Goal: Task Accomplishment & Management: Manage account settings

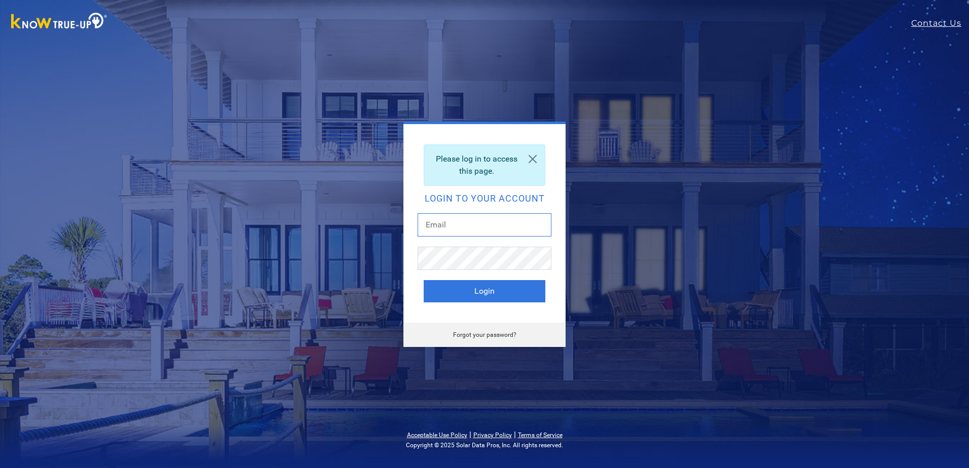
click at [471, 220] on input "text" at bounding box center [485, 224] width 134 height 23
type input "tammy@boydrealtors.com"
click at [625, 281] on div "Please log in to access this page. Login to your account tammy@boydrealtors.com…" at bounding box center [485, 235] width 446 height 226
click at [495, 287] on button "Login" at bounding box center [485, 291] width 122 height 22
click at [493, 332] on link "Forgot your password?" at bounding box center [484, 335] width 63 height 7
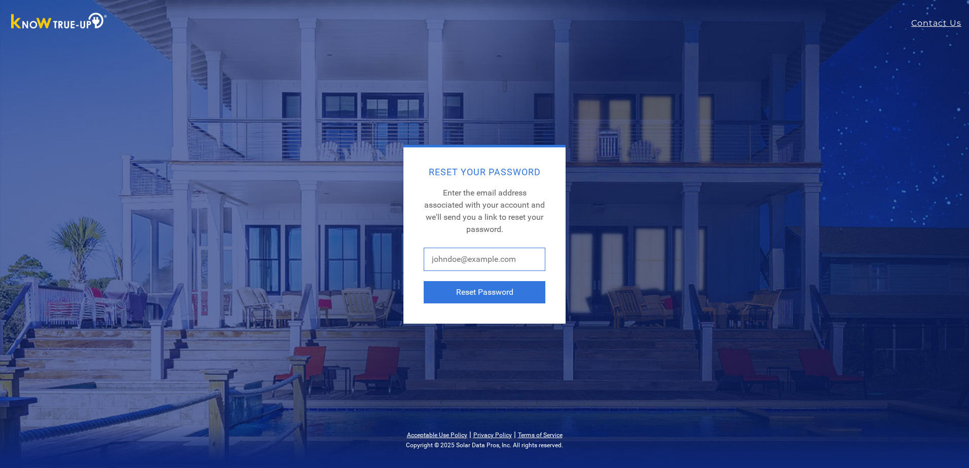
click at [484, 260] on input "text" at bounding box center [485, 259] width 122 height 23
type input "[PERSON_NAME][EMAIL_ADDRESS][DOMAIN_NAME]"
click at [503, 291] on button "Reset Password" at bounding box center [485, 292] width 122 height 22
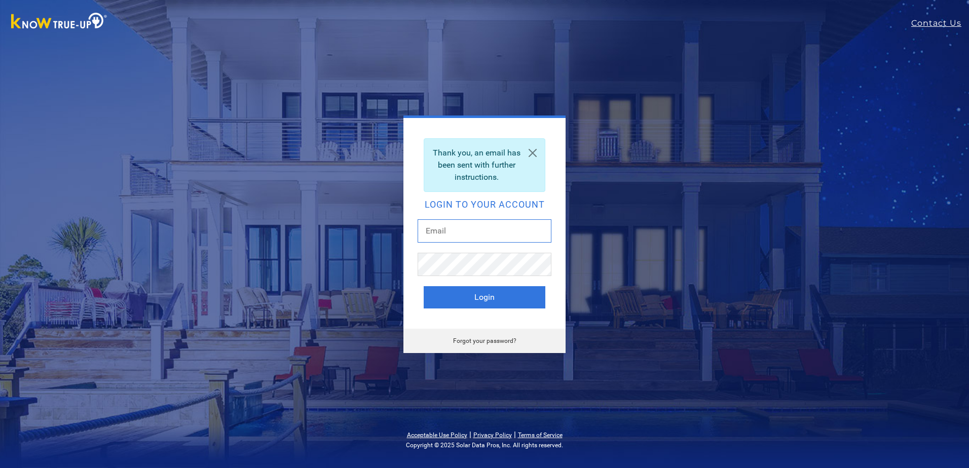
click at [433, 231] on input "text" at bounding box center [485, 231] width 134 height 23
type input "[EMAIL_ADDRESS][DOMAIN_NAME]"
click at [415, 298] on div "Thank you, an email has been sent with further instructions. Login to your acco…" at bounding box center [485, 223] width 162 height 211
click at [481, 339] on link "Forgot your password?" at bounding box center [484, 341] width 63 height 7
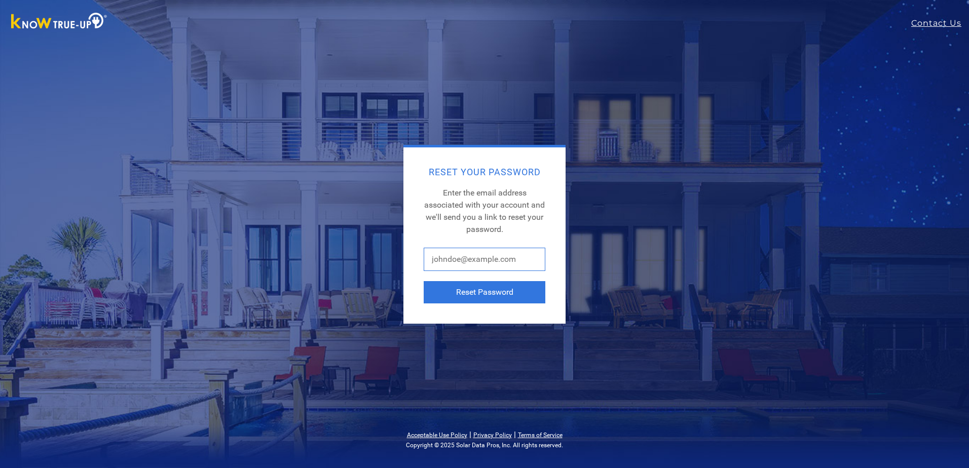
click at [508, 261] on input "text" at bounding box center [485, 259] width 122 height 23
type input "[EMAIL_ADDRESS][DOMAIN_NAME]"
click at [507, 288] on button "Reset Password" at bounding box center [485, 292] width 122 height 22
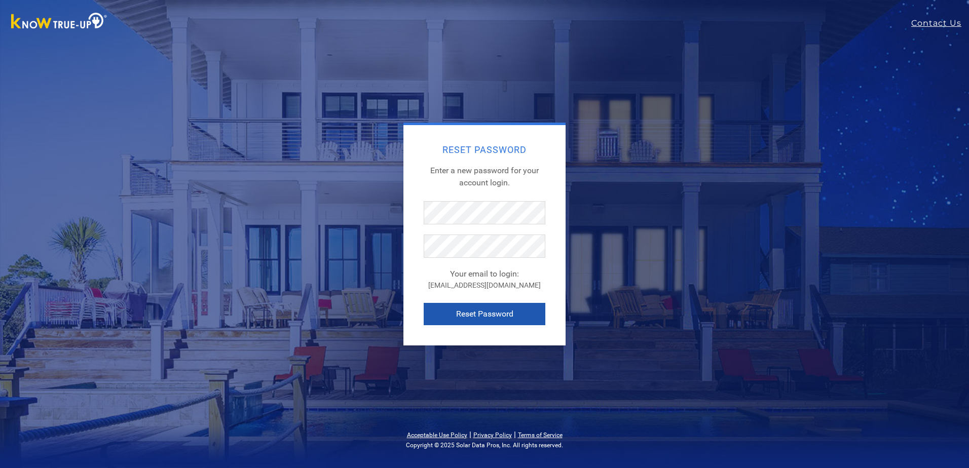
click at [434, 313] on button "Reset Password" at bounding box center [485, 314] width 122 height 22
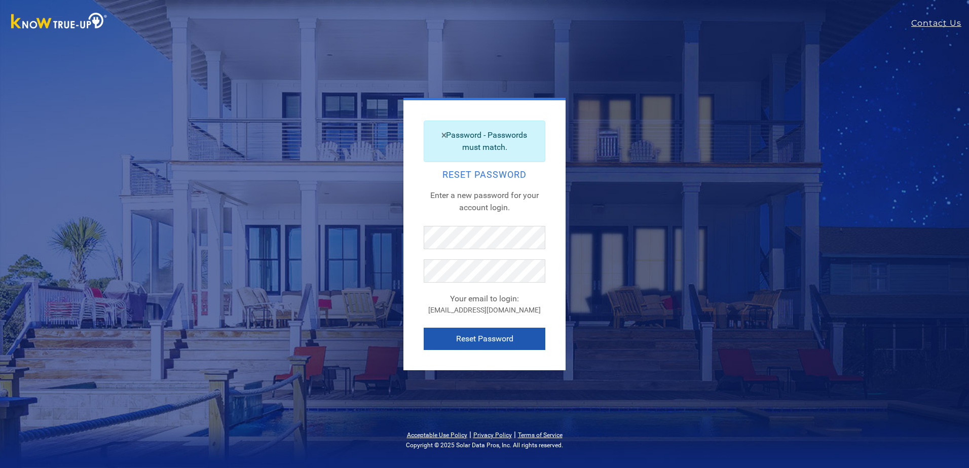
click at [425, 336] on button "Reset Password" at bounding box center [485, 339] width 122 height 22
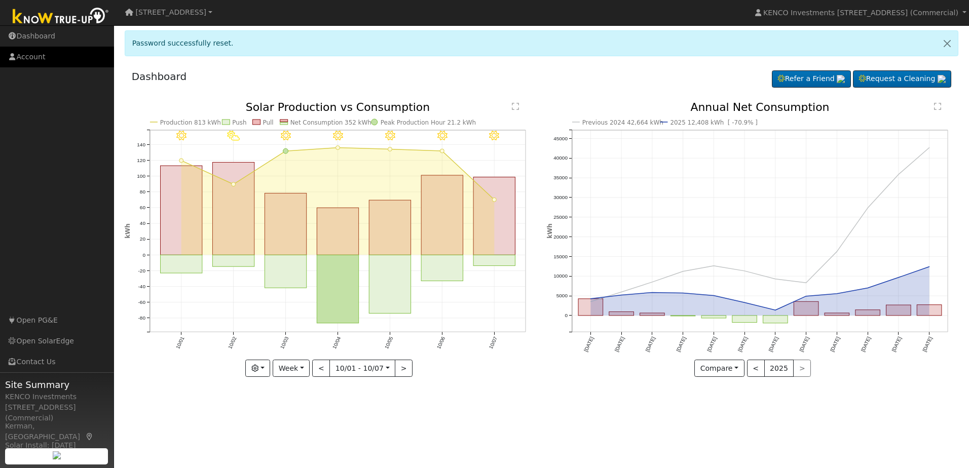
click at [21, 56] on link "Account" at bounding box center [57, 57] width 114 height 21
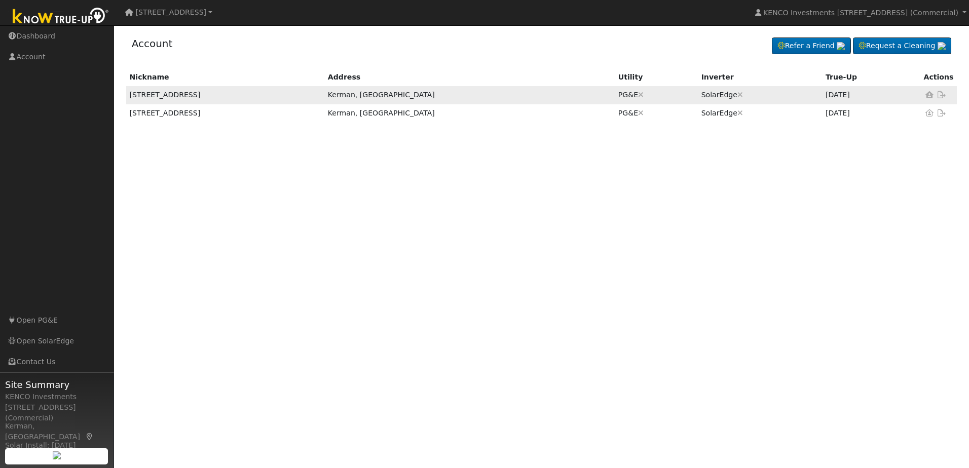
click at [163, 98] on td "[STREET_ADDRESS]" at bounding box center [225, 95] width 198 height 18
click at [930, 96] on icon at bounding box center [930, 94] width 9 height 7
click at [768, 92] on td "SolarEdge Are you sure you want to disconnect this ? Back Disconnect" at bounding box center [760, 95] width 124 height 18
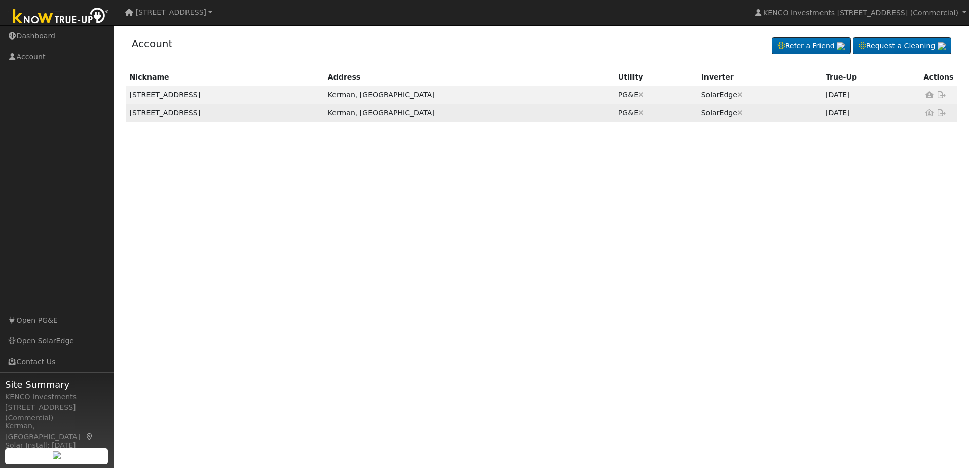
click at [173, 115] on td "[STREET_ADDRESS]" at bounding box center [225, 113] width 198 height 18
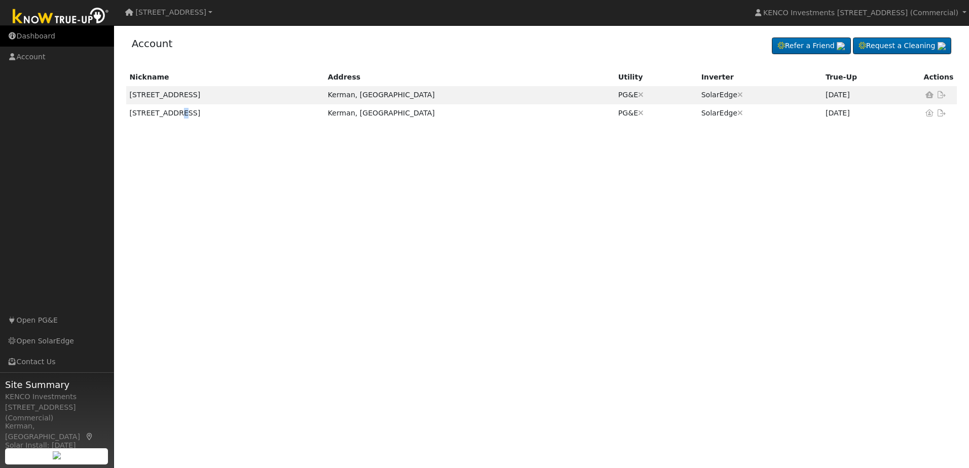
click at [35, 37] on link "Dashboard" at bounding box center [57, 36] width 114 height 21
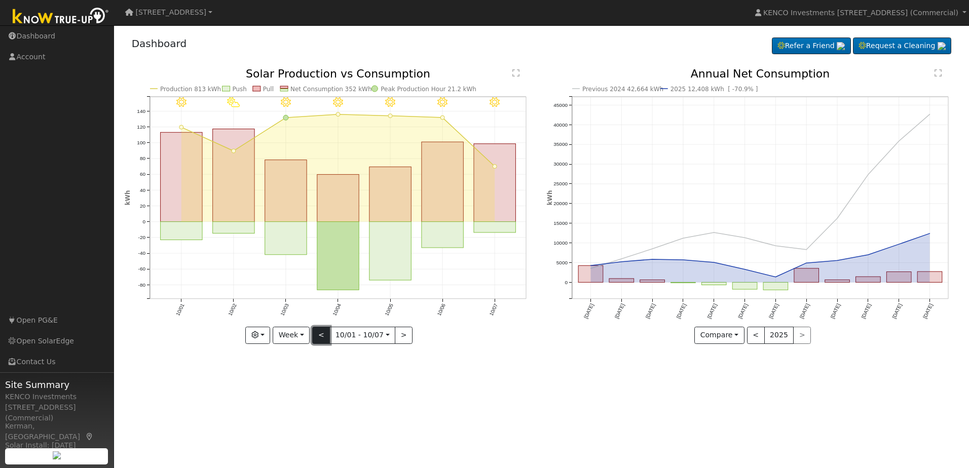
click at [323, 338] on button "<" at bounding box center [321, 335] width 18 height 17
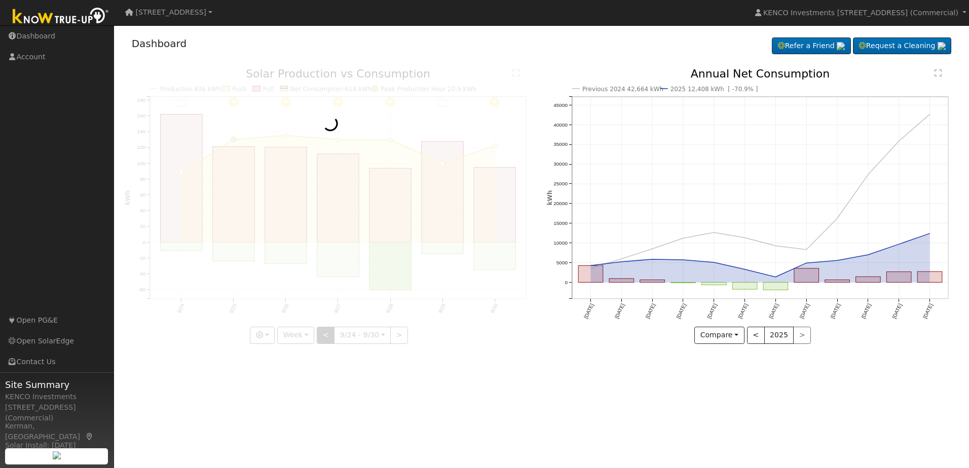
click at [323, 338] on div at bounding box center [331, 205] width 412 height 275
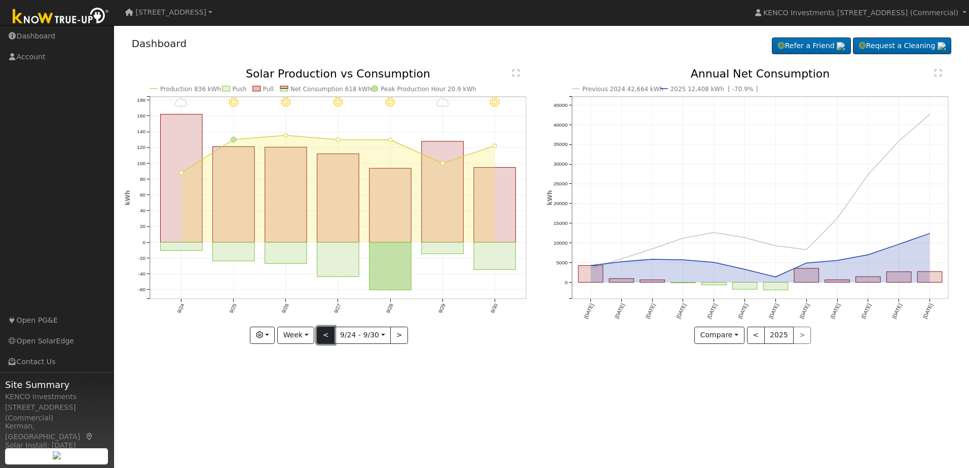
click at [323, 338] on button "<" at bounding box center [326, 335] width 18 height 17
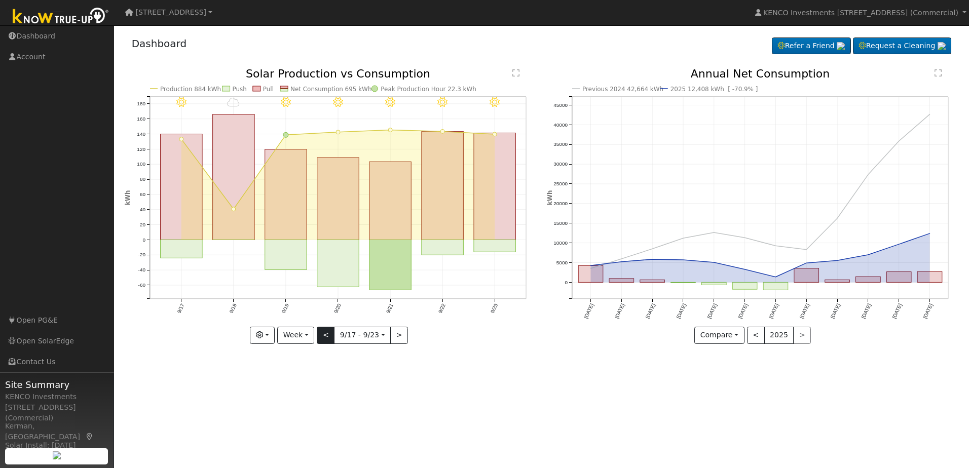
click at [323, 338] on div at bounding box center [331, 205] width 412 height 275
click at [323, 338] on div "9/23 - Clear 9/22 - Clear 9/21 - Clear 9/20 - Clear 9/19 - Clear 9/18 - Cloudy …" at bounding box center [331, 205] width 412 height 275
click at [323, 338] on button "<" at bounding box center [326, 335] width 18 height 17
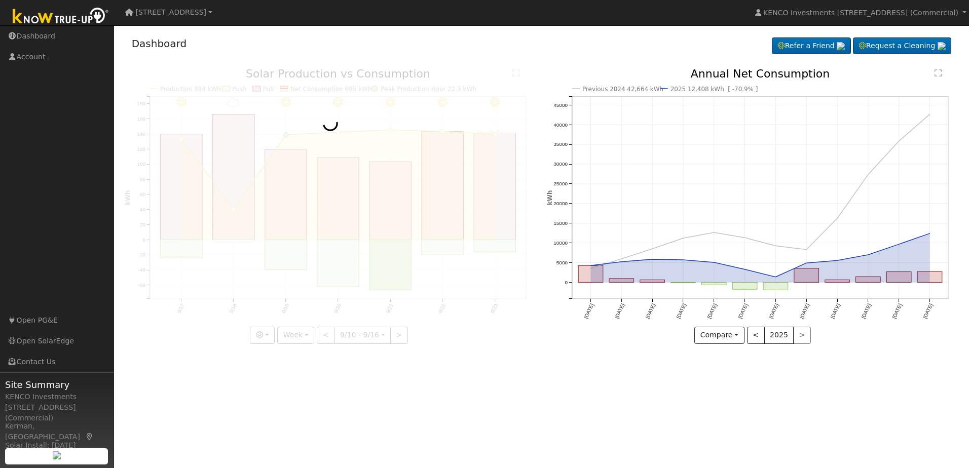
click at [323, 338] on div at bounding box center [331, 205] width 412 height 275
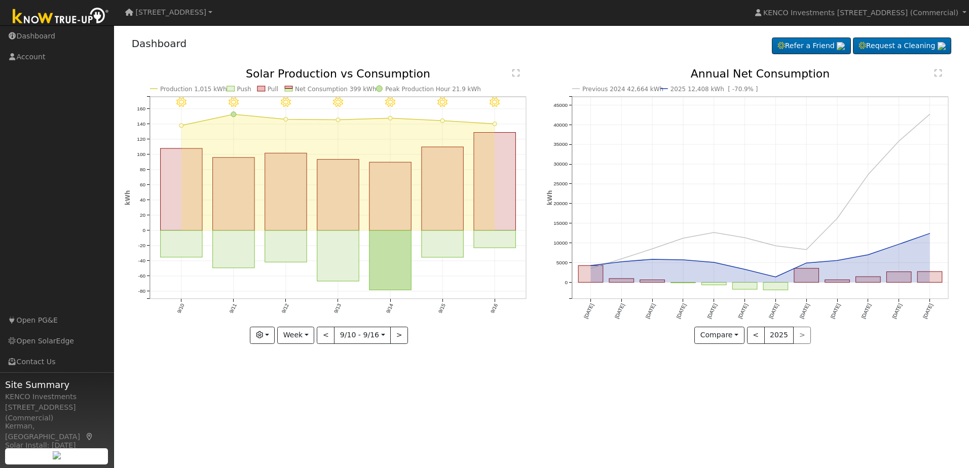
click at [323, 338] on div at bounding box center [331, 205] width 412 height 275
click at [323, 338] on button "<" at bounding box center [326, 335] width 18 height 17
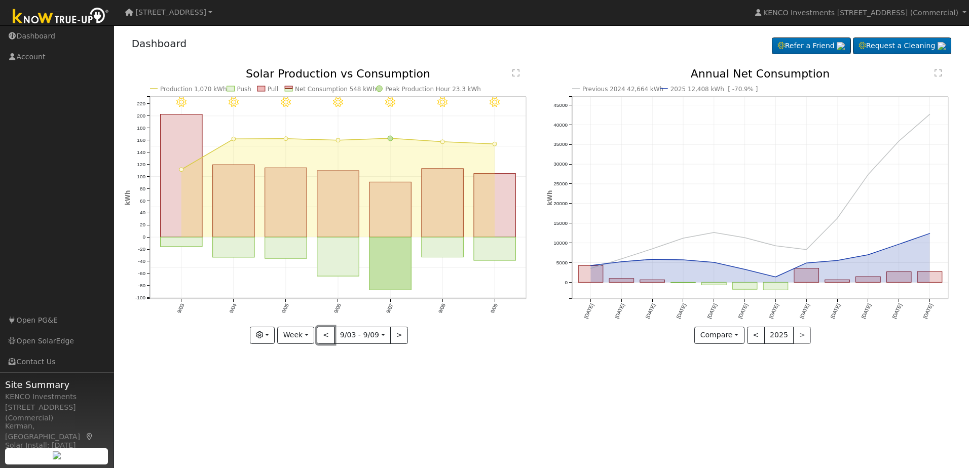
click at [324, 335] on button "<" at bounding box center [326, 335] width 18 height 17
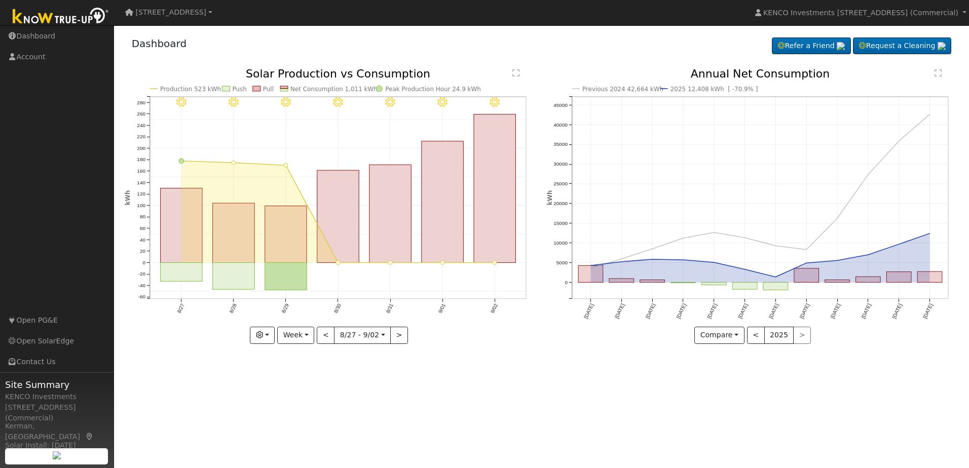
click at [324, 335] on div at bounding box center [331, 205] width 412 height 275
click at [324, 335] on button "<" at bounding box center [326, 335] width 18 height 17
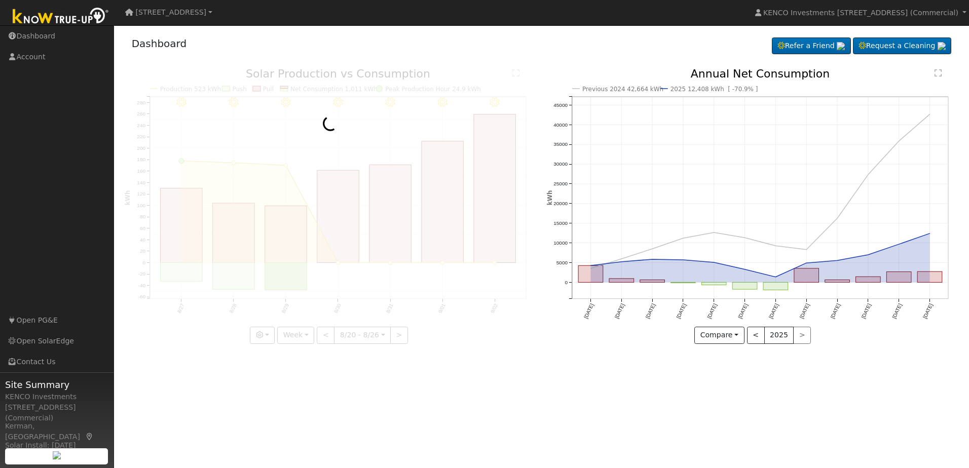
click at [324, 335] on div at bounding box center [331, 205] width 412 height 275
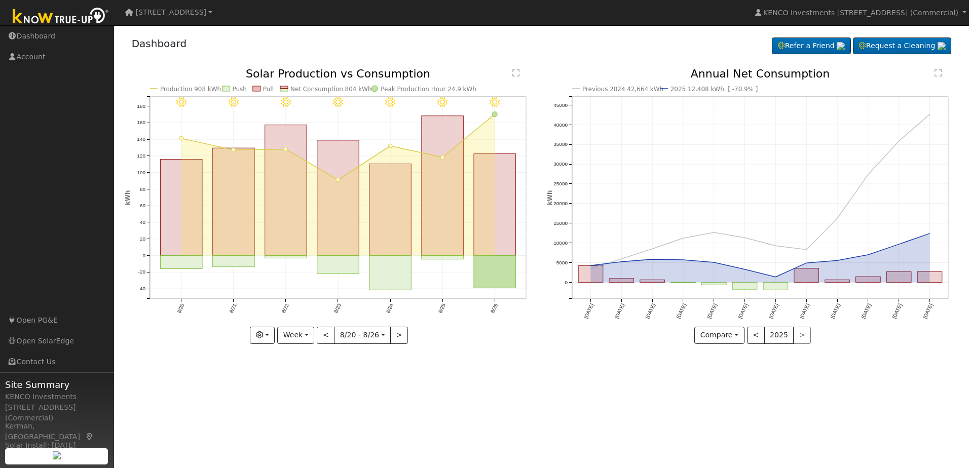
click at [324, 335] on div at bounding box center [331, 205] width 412 height 275
click at [324, 335] on div "8/26 - Clear 8/25 - Clear 8/24 - Clear 8/23 - Clear 8/22 - Clear 8/21 - MostlyC…" at bounding box center [331, 205] width 412 height 275
click at [324, 335] on button "<" at bounding box center [326, 335] width 18 height 17
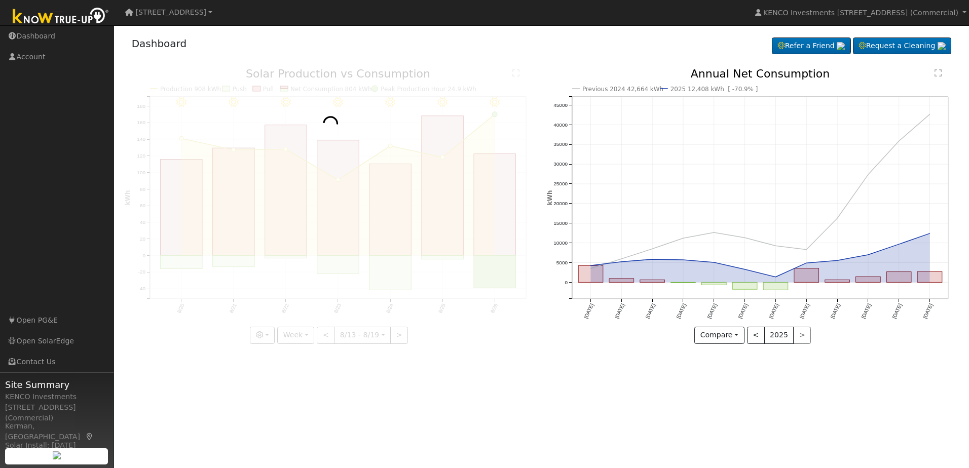
click at [324, 335] on div at bounding box center [331, 205] width 412 height 275
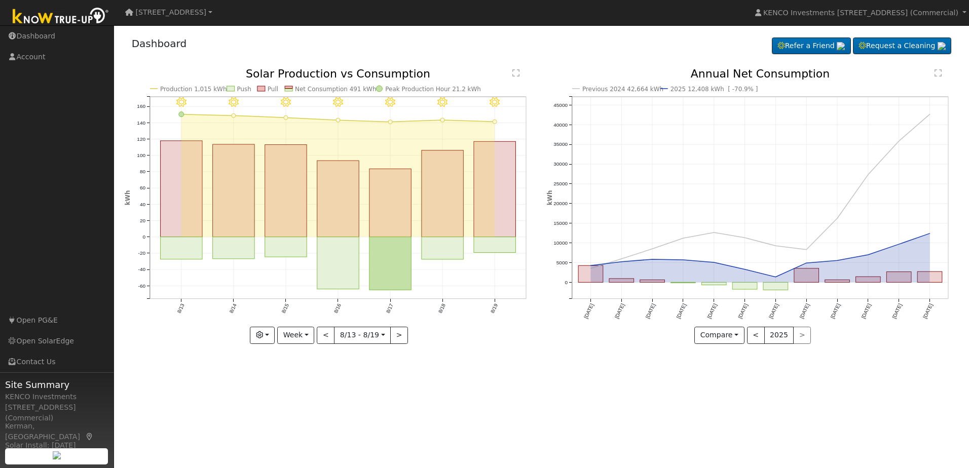
click at [324, 335] on div at bounding box center [331, 205] width 412 height 275
click at [324, 335] on div "8/19 - Clear 8/18 - Clear 8/17 - Clear 8/16 - Clear 8/15 - Clear 8/14 - Clear 8…" at bounding box center [331, 205] width 412 height 275
click at [324, 335] on button "<" at bounding box center [326, 335] width 18 height 17
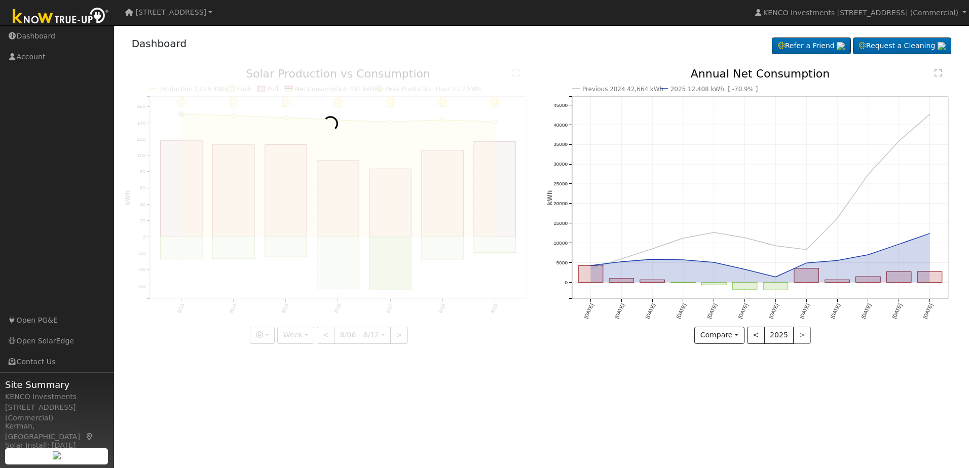
click at [324, 335] on div at bounding box center [331, 205] width 412 height 275
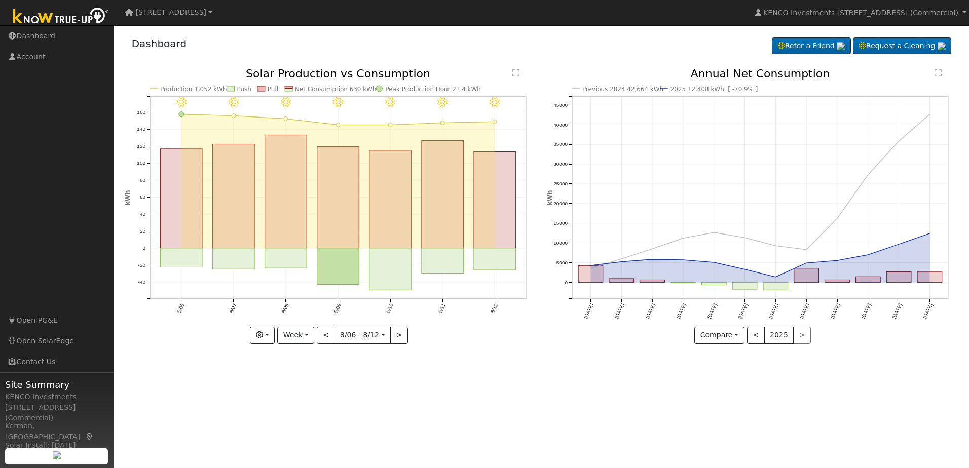
click at [324, 335] on div at bounding box center [331, 205] width 412 height 275
click at [324, 335] on button "<" at bounding box center [326, 335] width 18 height 17
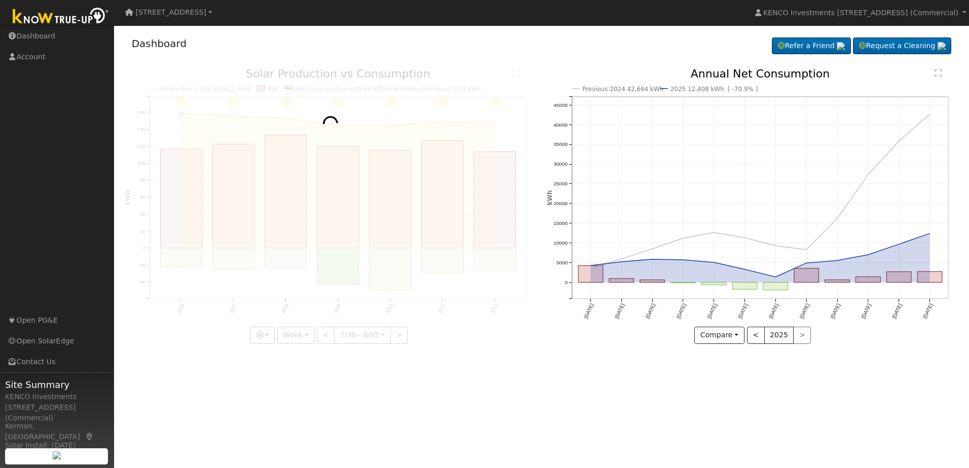
click at [324, 335] on div at bounding box center [331, 205] width 412 height 275
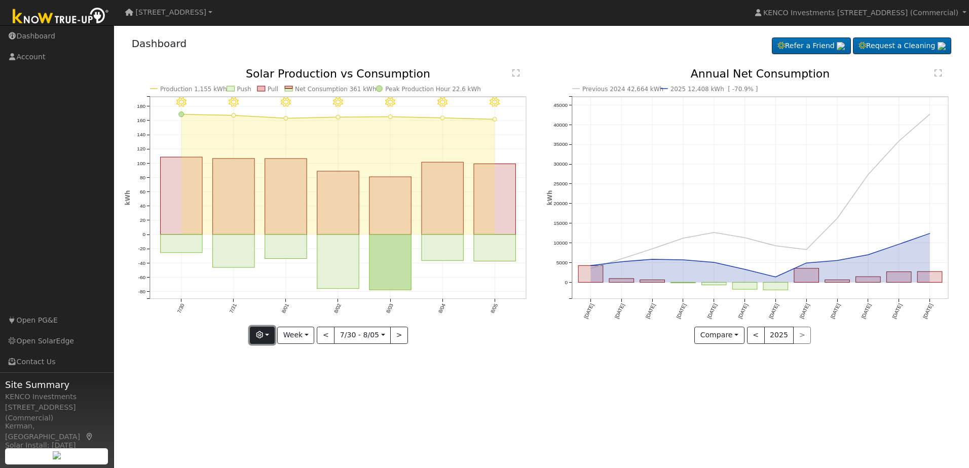
click at [263, 335] on icon "button" at bounding box center [259, 335] width 7 height 7
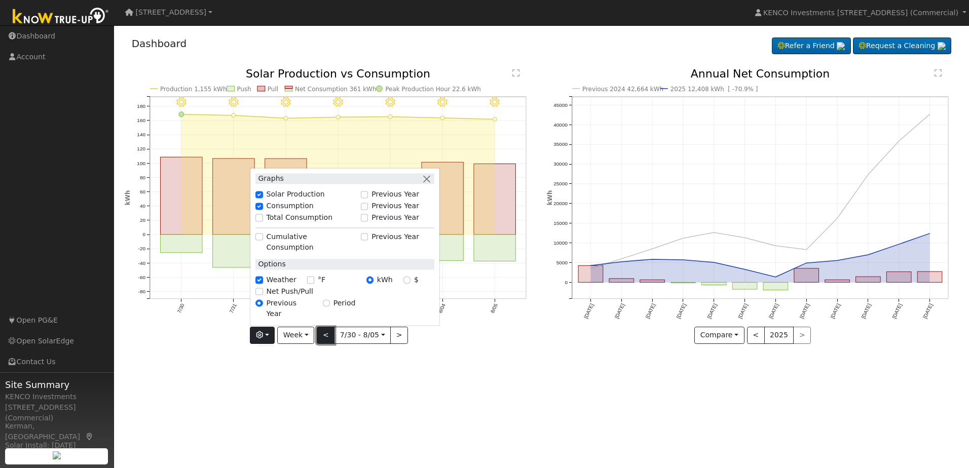
click at [323, 336] on button "<" at bounding box center [326, 335] width 18 height 17
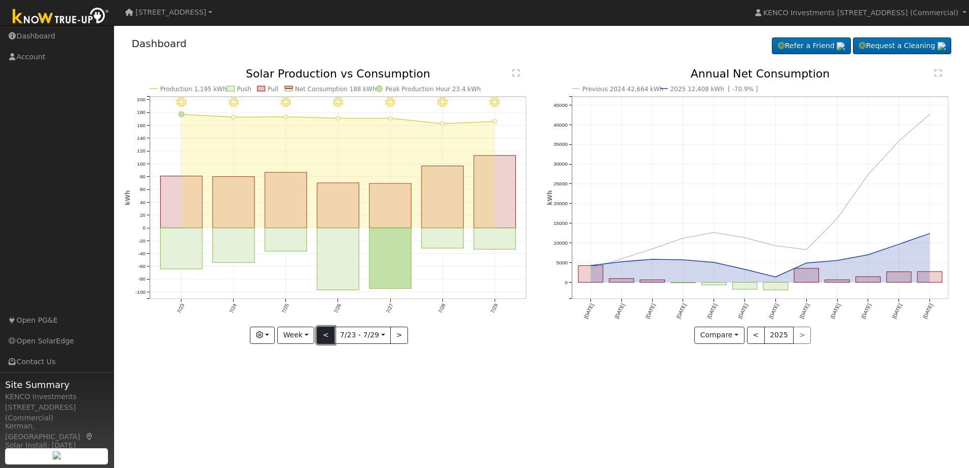
click at [323, 336] on button "<" at bounding box center [326, 335] width 18 height 17
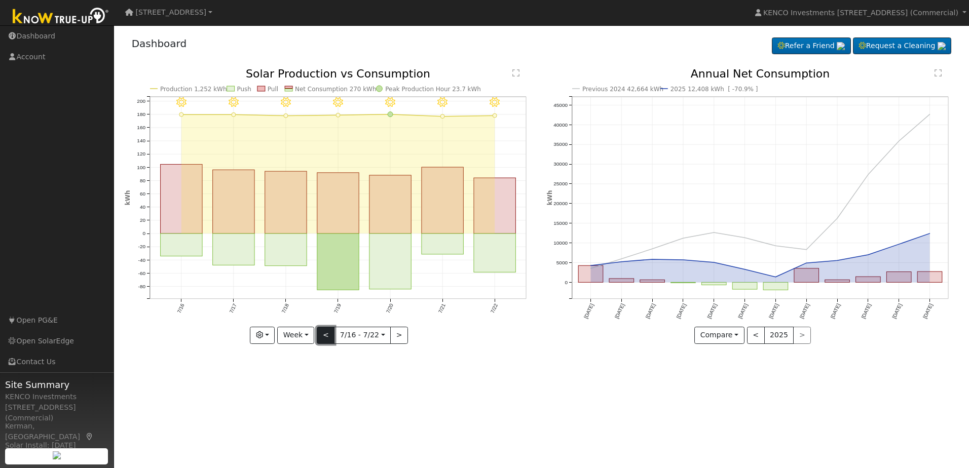
click at [323, 336] on button "<" at bounding box center [326, 335] width 18 height 17
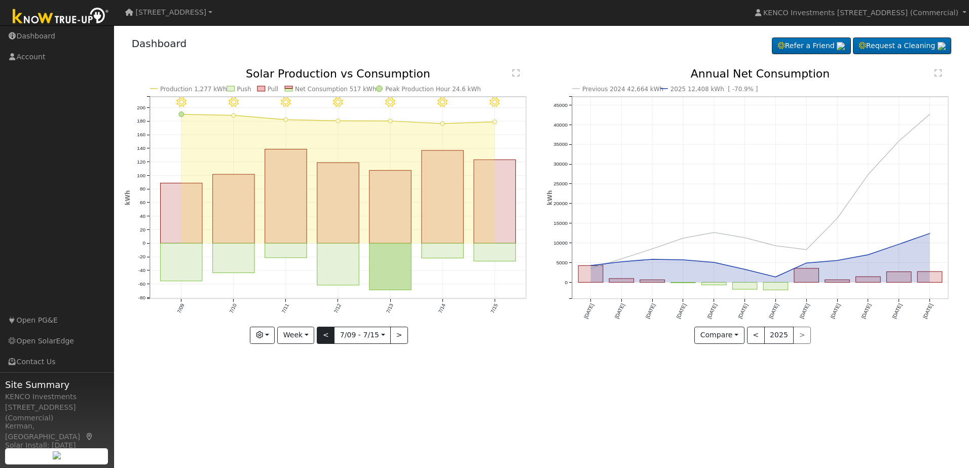
click at [323, 336] on div "7/15 - Clear 7/14 - Clear 7/13 - Clear 7/12 - Clear 7/11 - Clear 7/10 - Clear 7…" at bounding box center [331, 205] width 412 height 275
click at [323, 336] on button "<" at bounding box center [326, 335] width 18 height 17
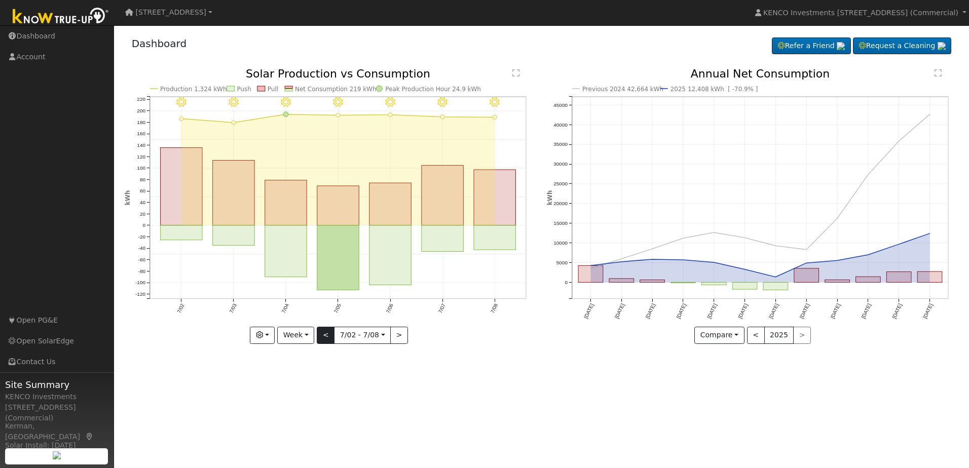
click at [323, 336] on div at bounding box center [331, 205] width 412 height 275
click at [323, 336] on div "7/08 - Clear 7/07 - Clear 7/06 - Clear 7/05 - Clear 7/04 - Clear 7/03 - Clear 7…" at bounding box center [331, 205] width 412 height 275
click at [323, 336] on button "<" at bounding box center [326, 335] width 18 height 17
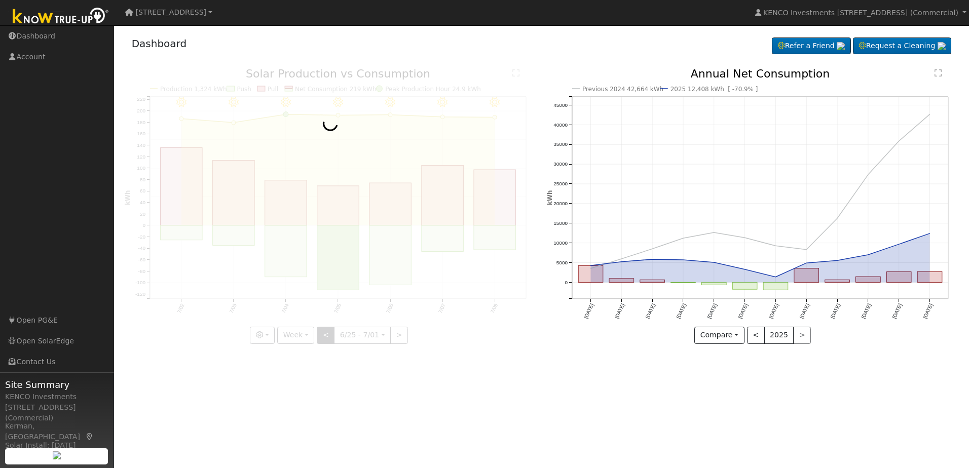
click at [323, 336] on div at bounding box center [331, 205] width 412 height 275
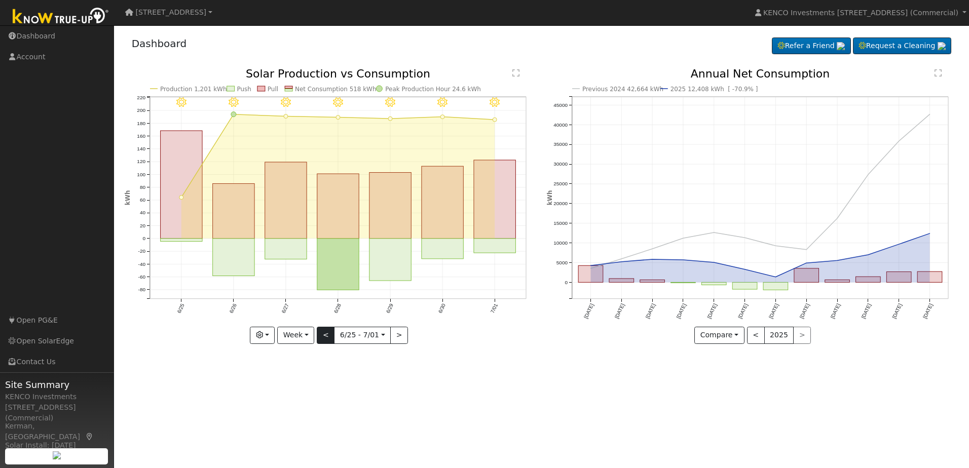
click at [323, 336] on div at bounding box center [331, 205] width 412 height 275
click at [323, 336] on button "<" at bounding box center [326, 335] width 18 height 17
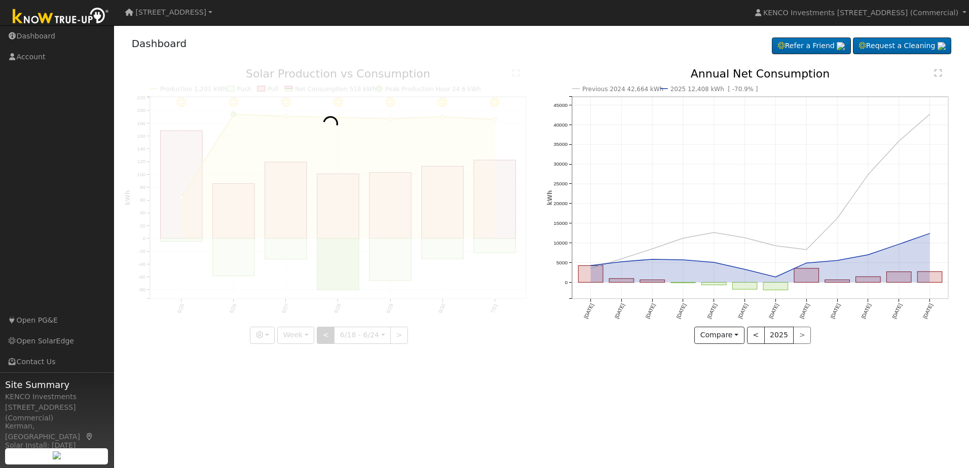
click at [323, 336] on div at bounding box center [331, 205] width 412 height 275
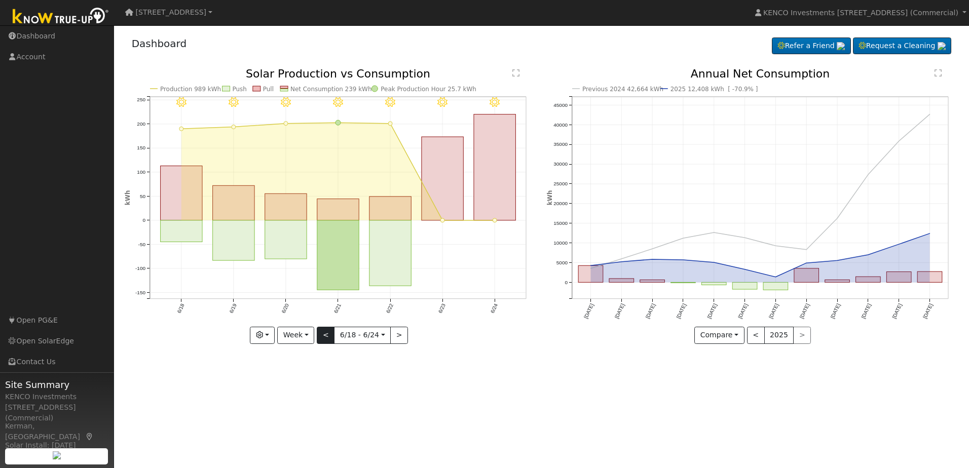
click at [323, 336] on div at bounding box center [331, 205] width 412 height 275
click at [323, 336] on button "<" at bounding box center [326, 335] width 18 height 17
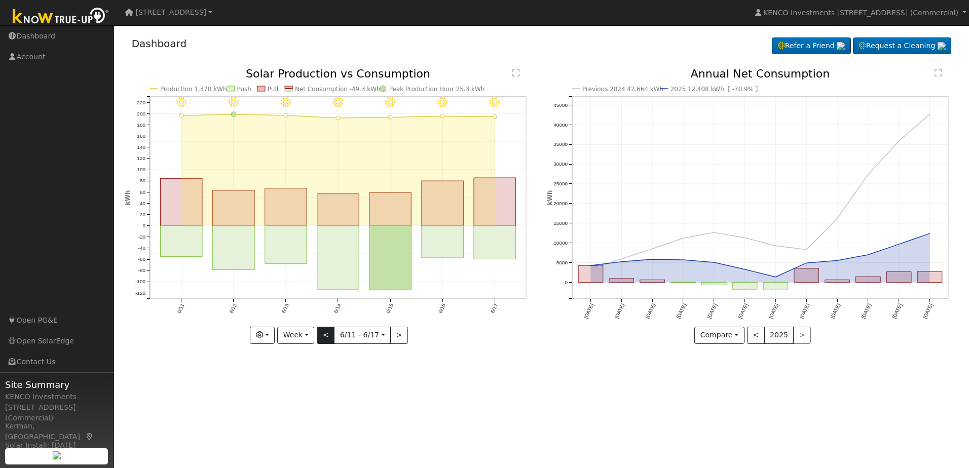
click at [323, 336] on div at bounding box center [331, 205] width 412 height 275
click at [323, 336] on button "<" at bounding box center [326, 335] width 18 height 17
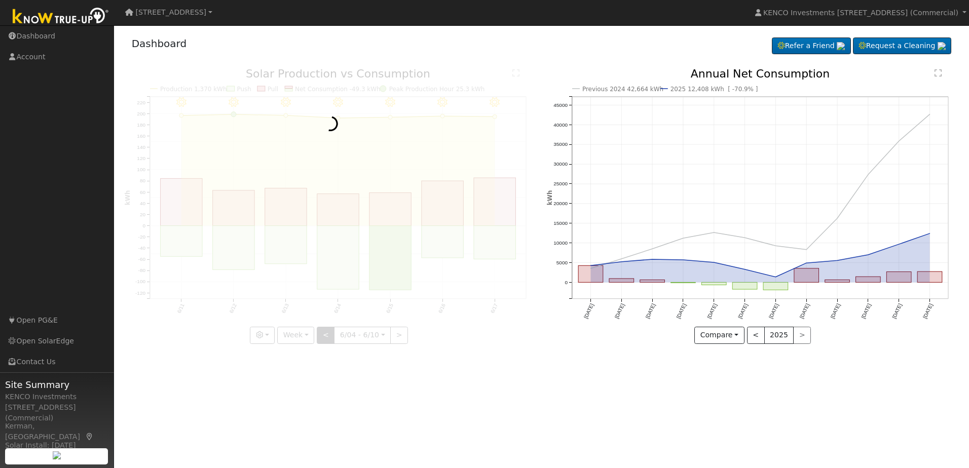
click at [323, 336] on div at bounding box center [331, 205] width 412 height 275
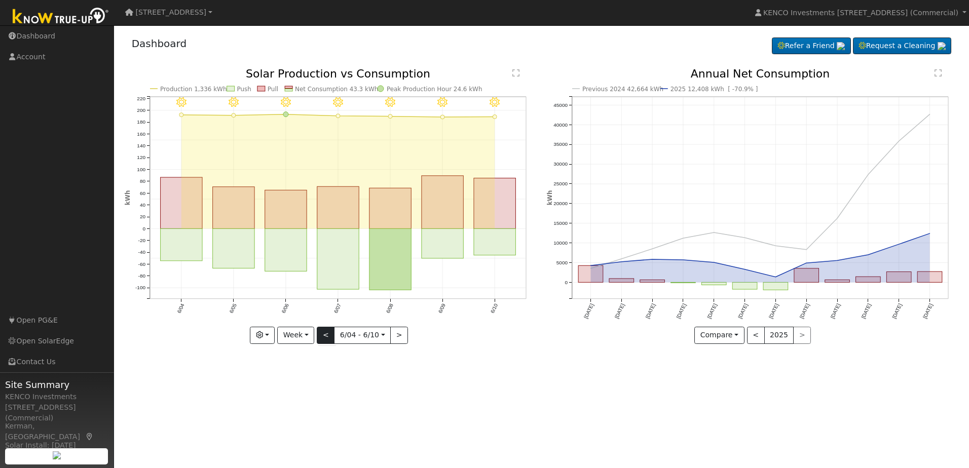
click at [323, 336] on div at bounding box center [331, 205] width 412 height 275
click at [323, 336] on div "6/10 - Clear 6/09 - Clear 6/08 - Clear 6/07 - Clear 6/06 - Clear 6/05 - Clear 6…" at bounding box center [331, 205] width 412 height 275
click at [323, 336] on button "<" at bounding box center [326, 335] width 18 height 17
click at [0, 0] on div at bounding box center [0, 0] width 0 height 0
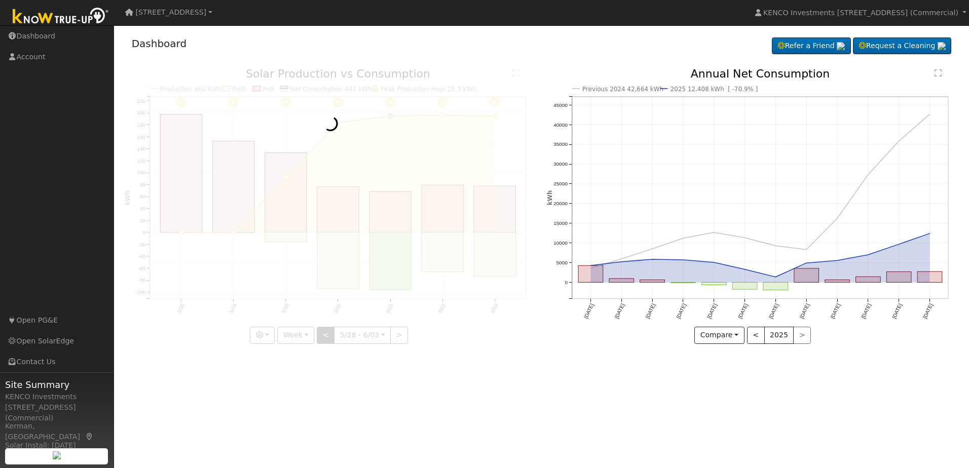
click at [323, 336] on div at bounding box center [331, 205] width 412 height 275
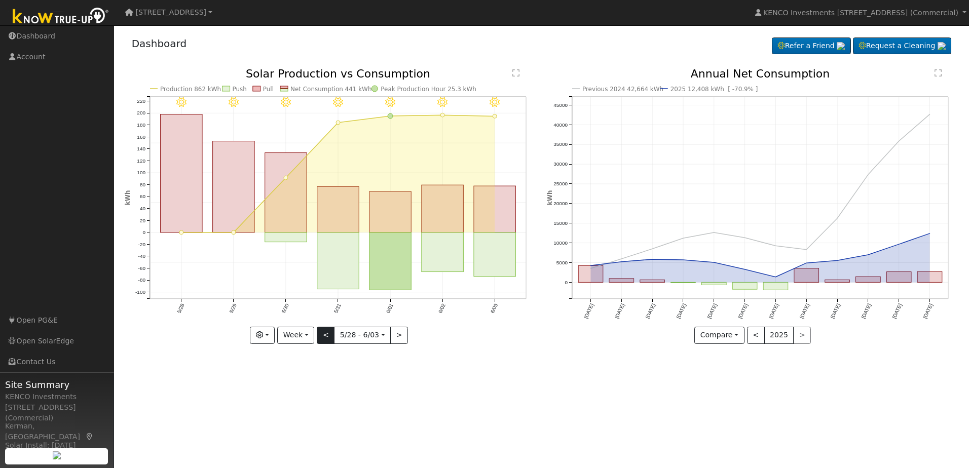
click at [323, 336] on div "6/03 - Clear 6/02 - Clear 6/01 - MostlyClear 5/31 - Clear 5/30 - Clear 5/29 - C…" at bounding box center [331, 205] width 412 height 275
click at [323, 336] on button "<" at bounding box center [326, 335] width 18 height 17
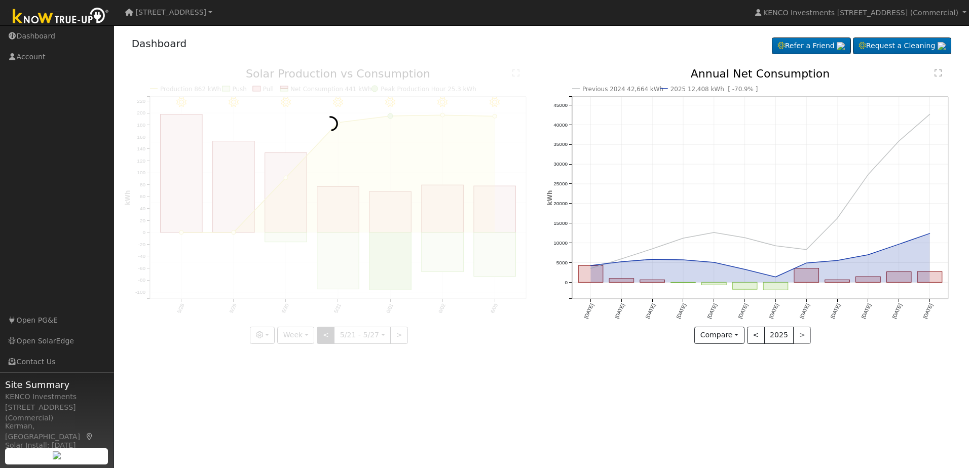
click at [323, 336] on div at bounding box center [331, 205] width 412 height 275
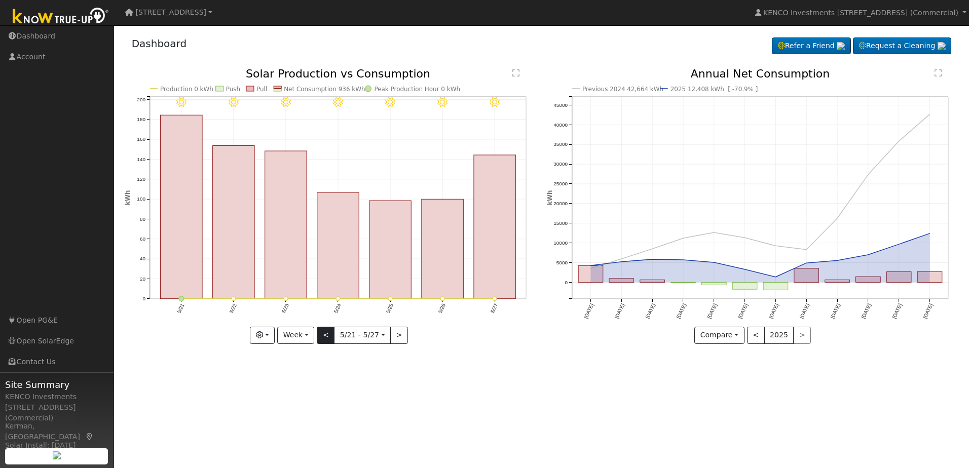
click at [323, 336] on div "5/27 - Clear 5/26 - MostlyClear 5/25 - Clear 5/24 - Clear 5/23 - Clear 5/22 - C…" at bounding box center [331, 205] width 412 height 275
click at [323, 336] on button "<" at bounding box center [326, 335] width 18 height 17
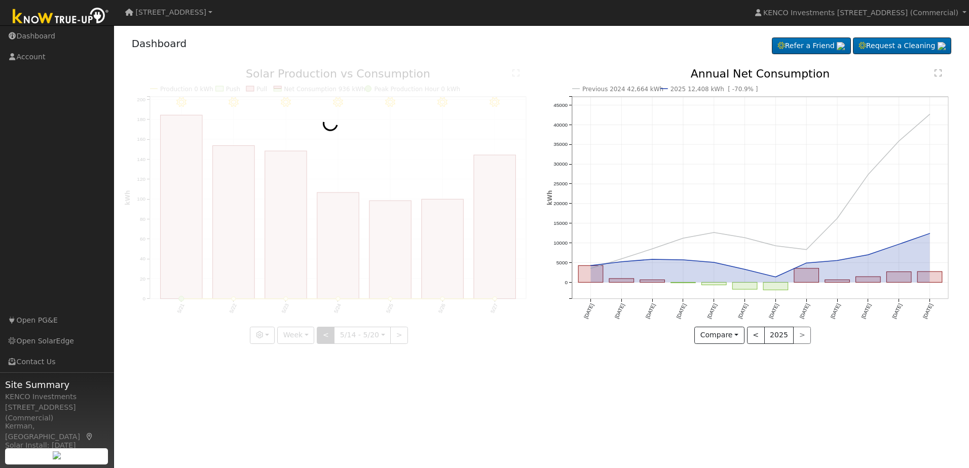
click at [323, 336] on div at bounding box center [331, 205] width 412 height 275
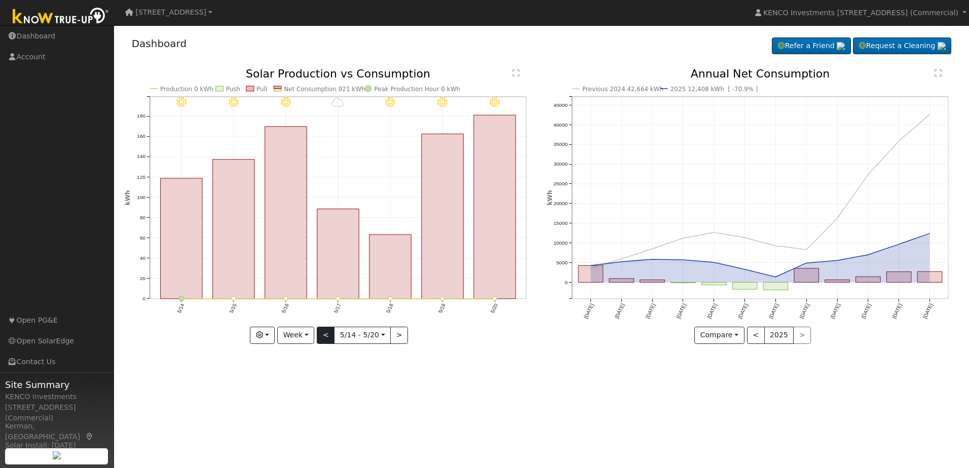
click at [323, 336] on div "5/20 - Clear 5/19 - Clear 5/18 - Clear 5/17 - Cloudy 5/16 - MostlyClear 5/15 - …" at bounding box center [331, 205] width 412 height 275
click at [323, 336] on button "<" at bounding box center [326, 335] width 18 height 17
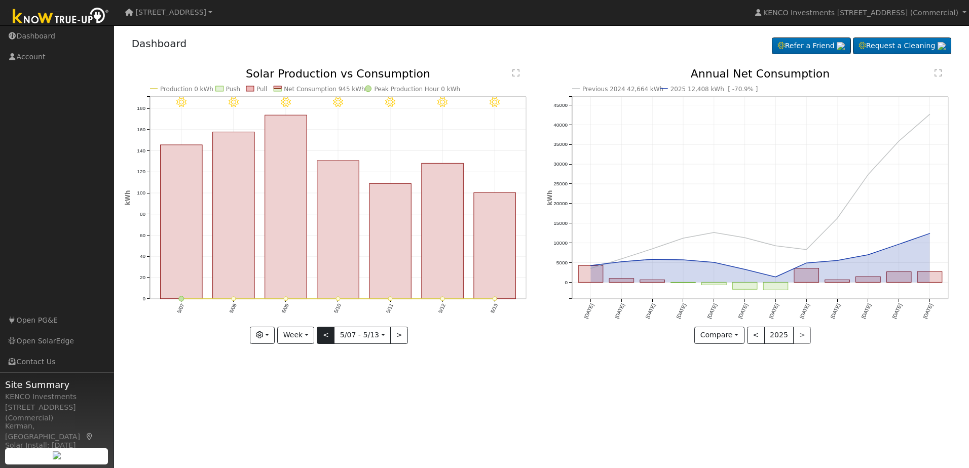
click at [323, 336] on div at bounding box center [331, 205] width 412 height 275
click at [323, 336] on button "<" at bounding box center [326, 335] width 18 height 17
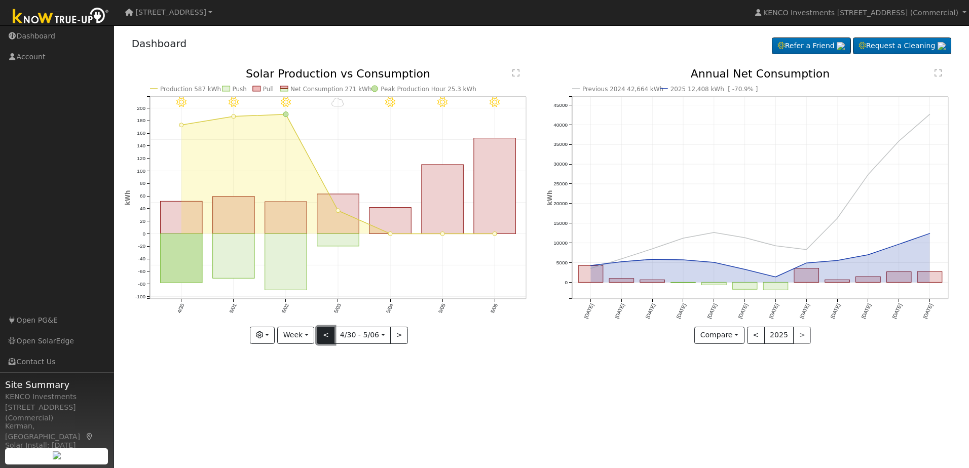
click at [323, 336] on button "<" at bounding box center [326, 335] width 18 height 17
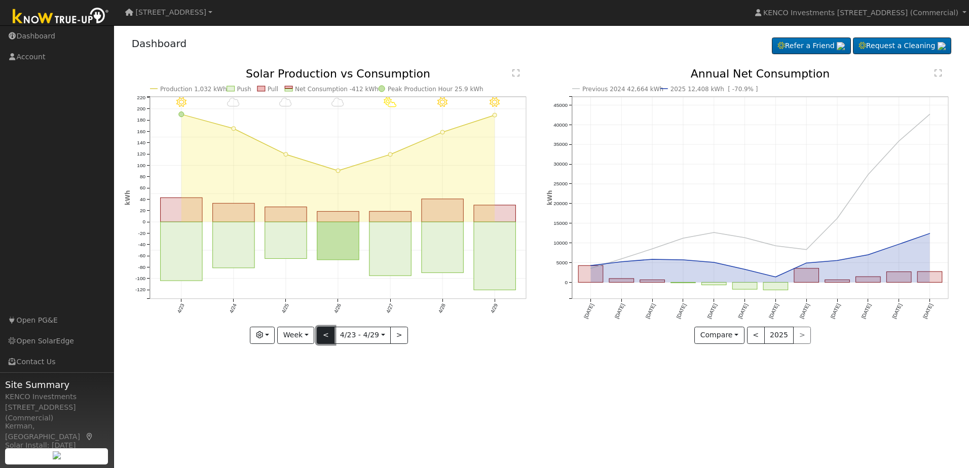
click at [323, 336] on button "<" at bounding box center [326, 335] width 18 height 17
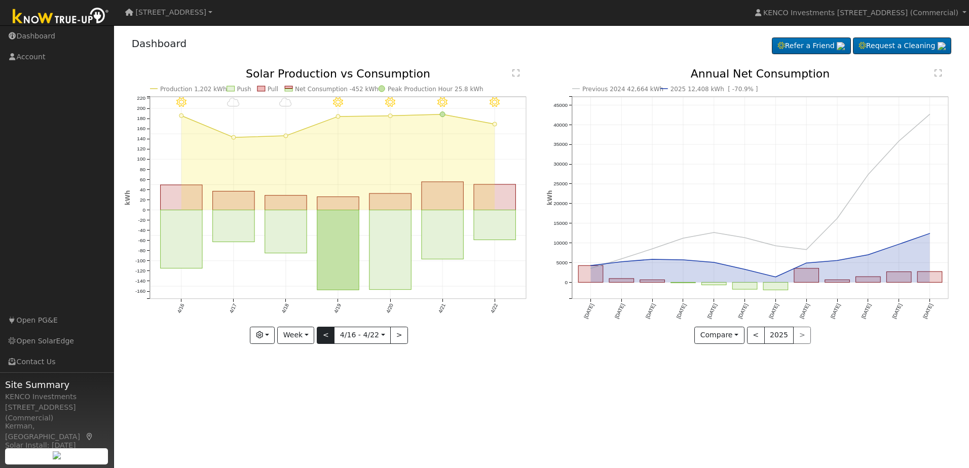
click at [323, 336] on div "4/22 - MostlyClear 4/21 - Clear 4/20 - Clear 4/19 - Clear 4/18 - MostlyCloudy 4…" at bounding box center [331, 205] width 412 height 275
click at [323, 336] on button "<" at bounding box center [326, 335] width 18 height 17
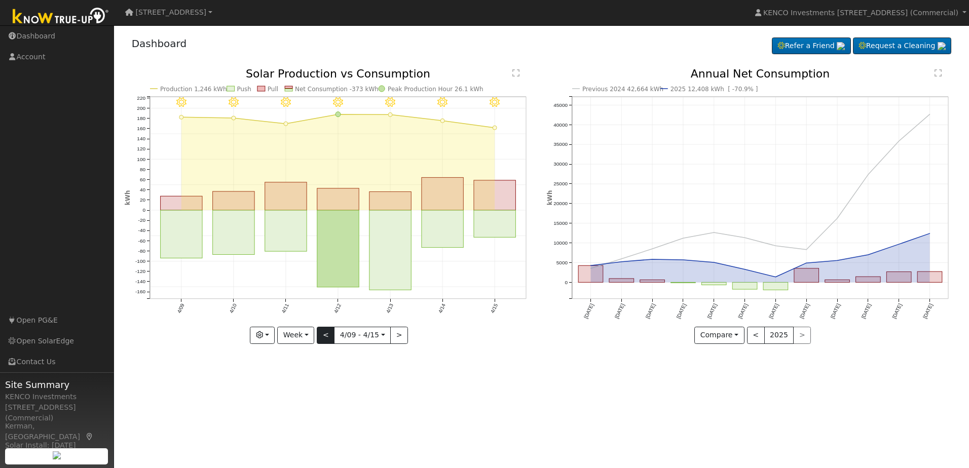
click at [323, 336] on div at bounding box center [331, 205] width 412 height 275
click at [323, 336] on button "<" at bounding box center [326, 335] width 18 height 17
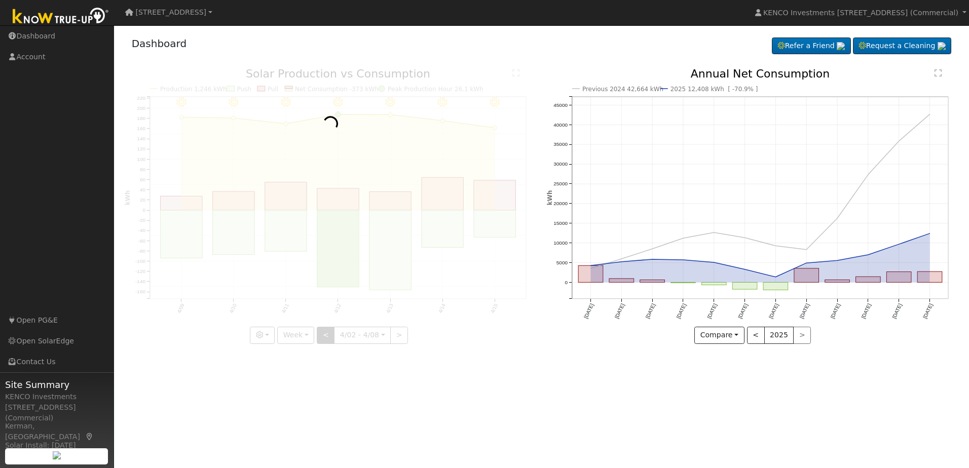
click at [323, 336] on div at bounding box center [331, 205] width 412 height 275
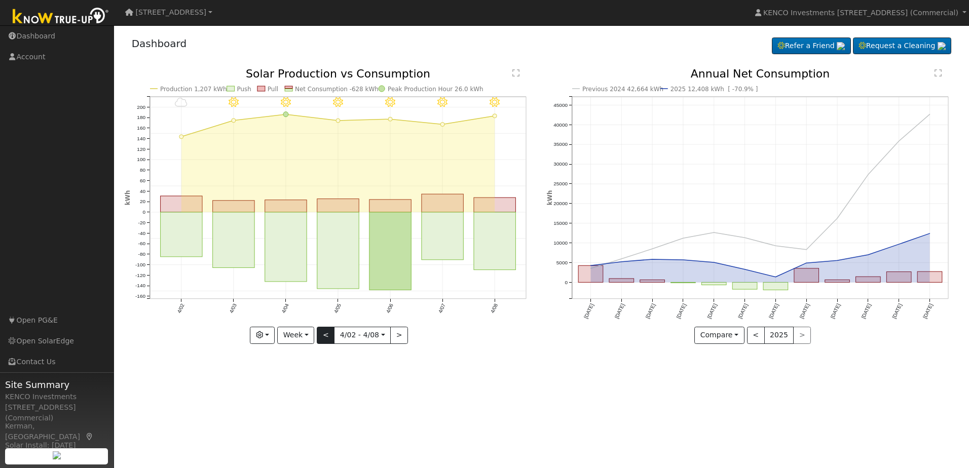
click at [323, 336] on div at bounding box center [331, 205] width 412 height 275
click at [323, 336] on div "4/08 - MostlyClear 4/07 - MostlyClear 4/06 - Clear 4/05 - MostlyClear 4/04 - Cl…" at bounding box center [331, 205] width 412 height 275
click at [323, 336] on button "<" at bounding box center [326, 335] width 18 height 17
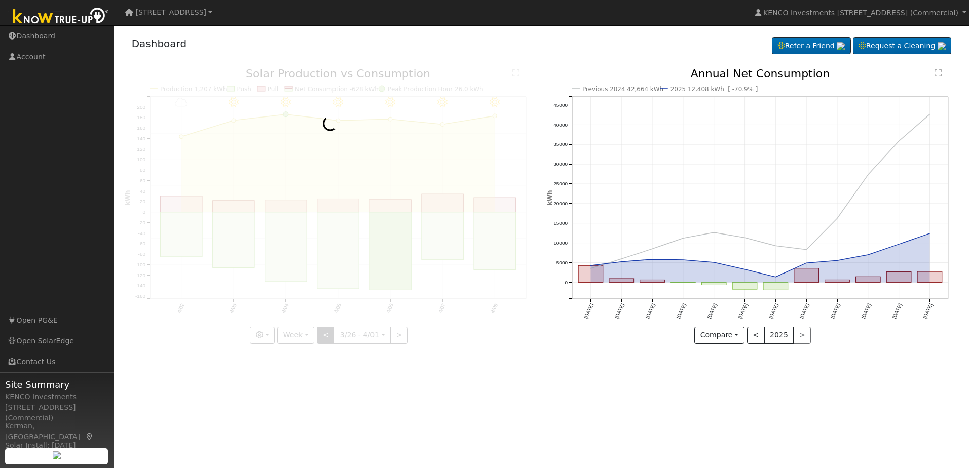
click at [323, 336] on div at bounding box center [331, 205] width 412 height 275
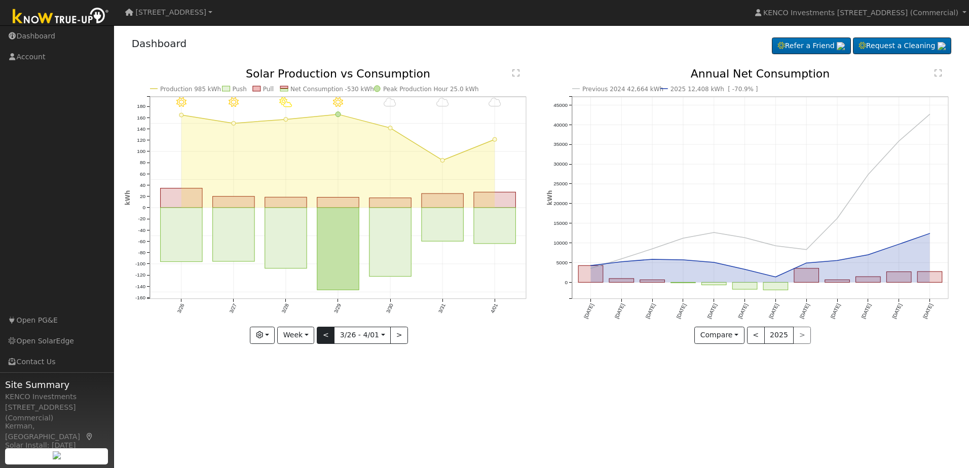
click at [323, 336] on div at bounding box center [331, 205] width 412 height 275
click at [323, 336] on div "4/01 - Cloudy 3/31 - Cloudy 3/30 - MostlyCloudy 3/29 - Clear 3/28 - PartlyCloud…" at bounding box center [331, 205] width 412 height 275
click at [323, 336] on button "<" at bounding box center [326, 335] width 18 height 17
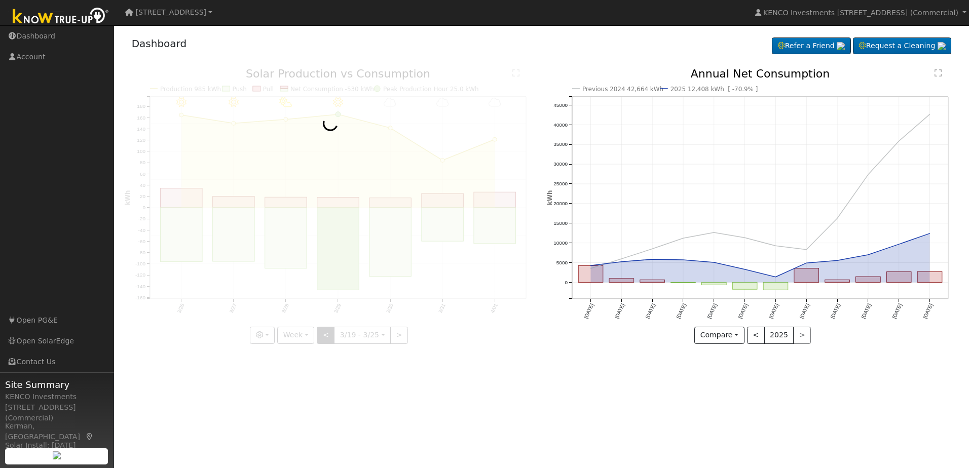
click at [323, 336] on div at bounding box center [331, 205] width 412 height 275
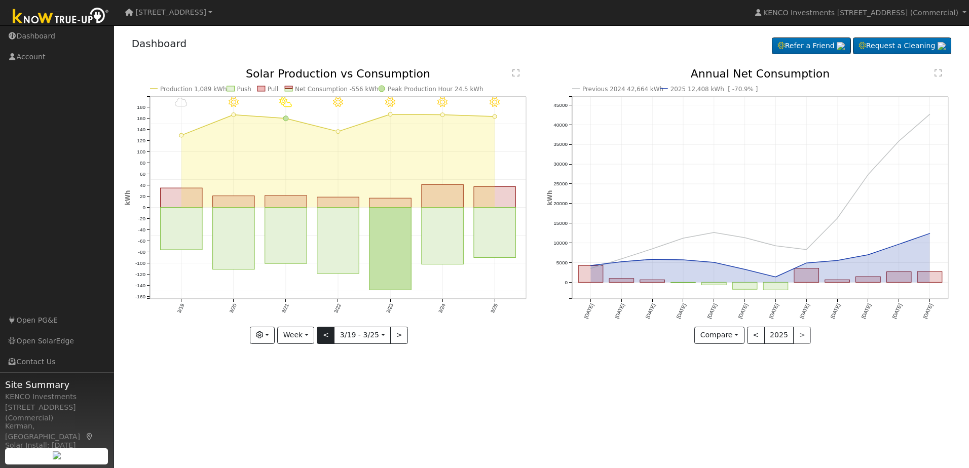
click at [323, 336] on div at bounding box center [331, 205] width 412 height 275
click at [323, 336] on button "<" at bounding box center [326, 335] width 18 height 17
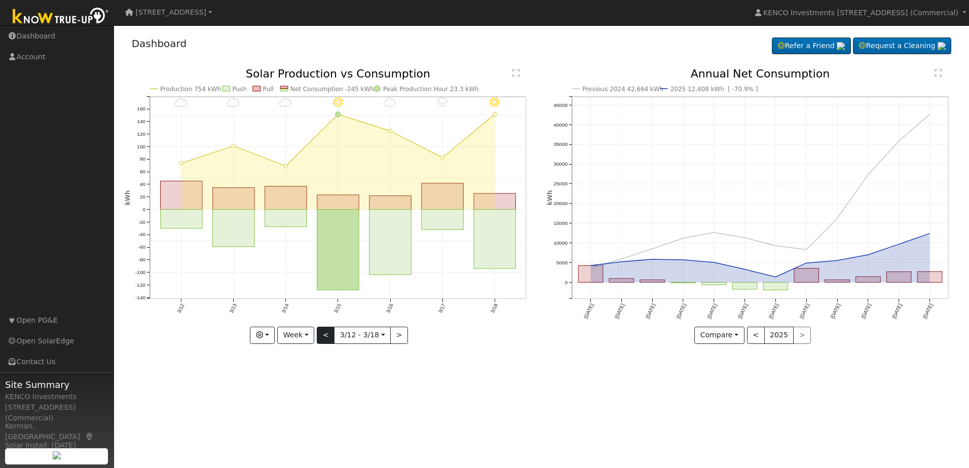
click at [323, 336] on div "3/18 - MostlyClear 3/17 - Drizzle 3/16 - Cloudy 3/15 - MostlyClear 3/14 - Cloud…" at bounding box center [331, 205] width 412 height 275
click at [323, 336] on button "<" at bounding box center [326, 335] width 18 height 17
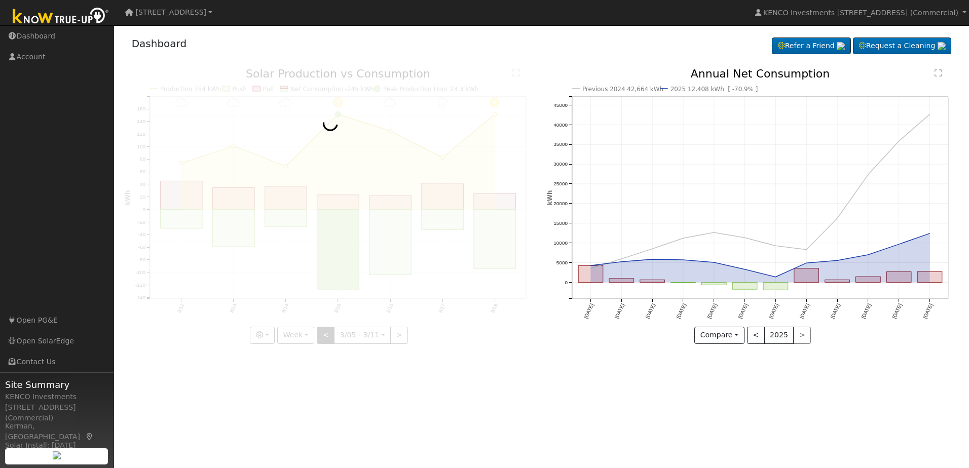
click at [323, 336] on div at bounding box center [331, 205] width 412 height 275
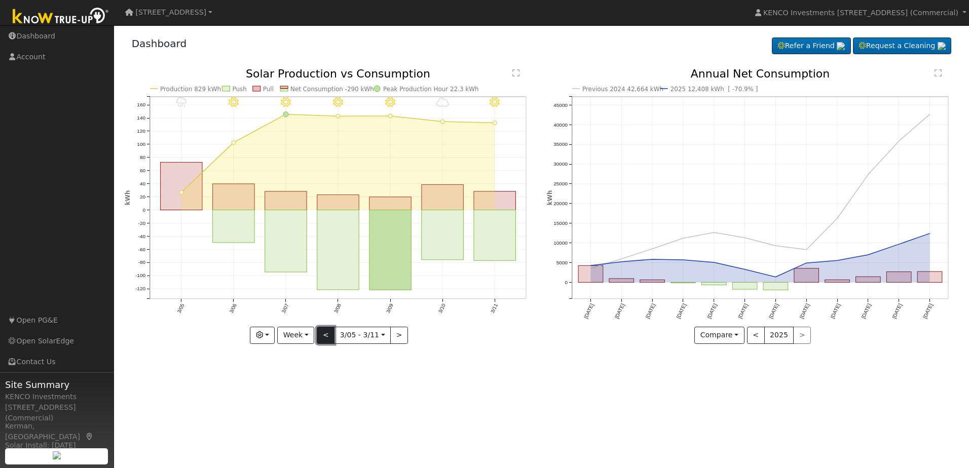
click at [323, 336] on button "<" at bounding box center [326, 335] width 18 height 17
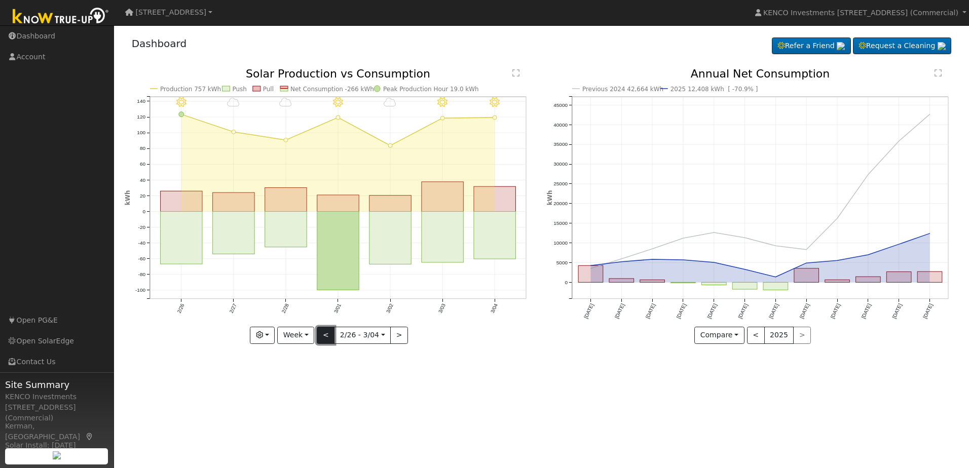
click at [323, 336] on button "<" at bounding box center [326, 335] width 18 height 17
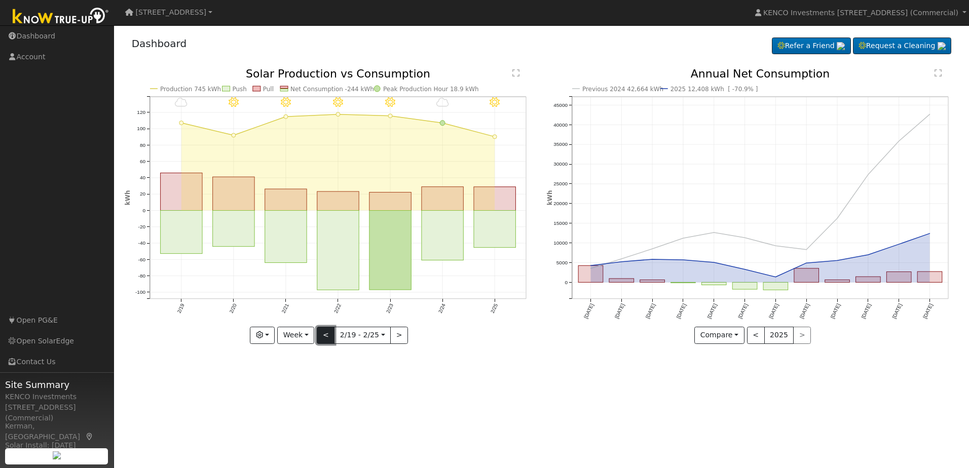
click at [323, 336] on button "<" at bounding box center [326, 335] width 18 height 17
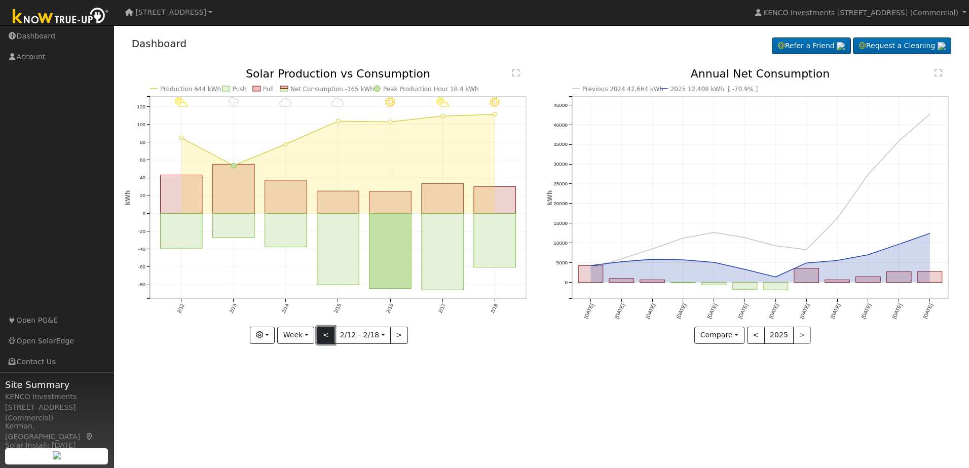
click at [323, 336] on button "<" at bounding box center [326, 335] width 18 height 17
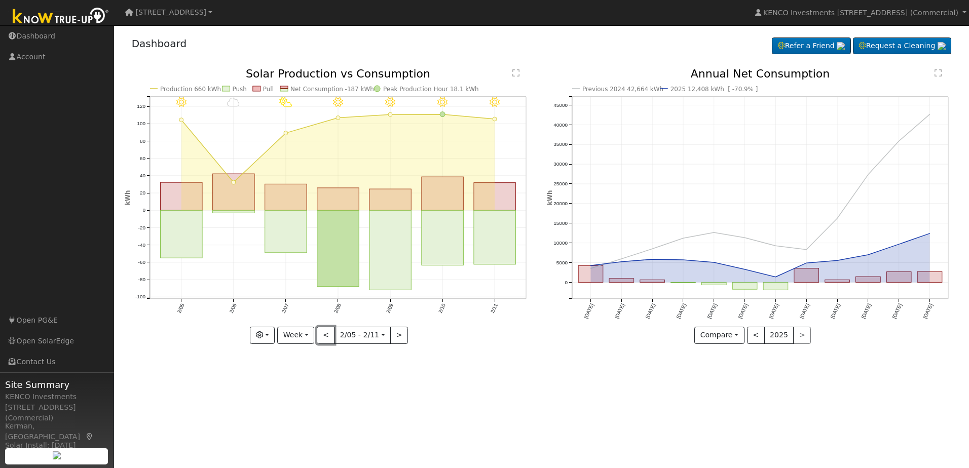
click at [320, 333] on button "<" at bounding box center [326, 335] width 18 height 17
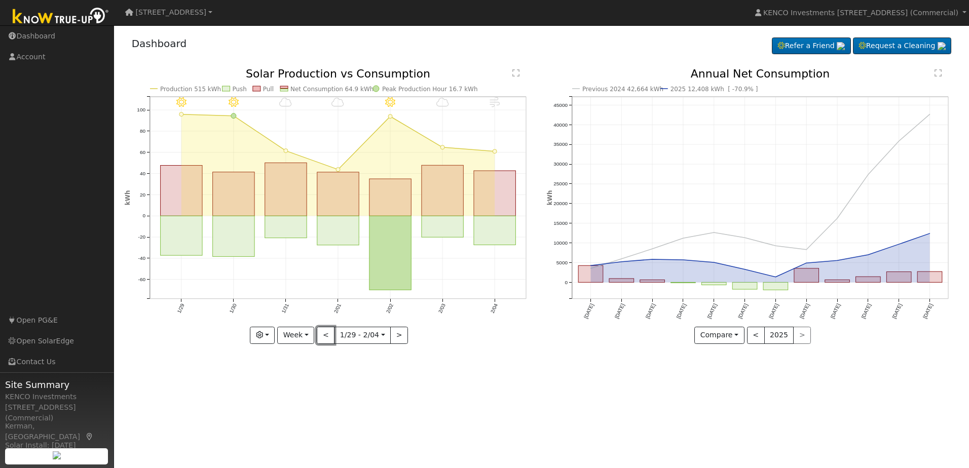
click at [320, 333] on button "<" at bounding box center [326, 335] width 18 height 17
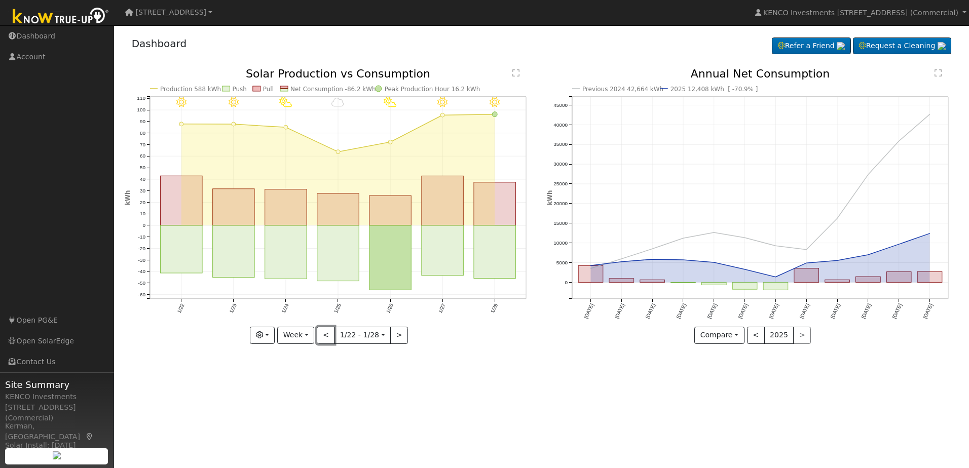
click at [322, 333] on button "<" at bounding box center [326, 335] width 18 height 17
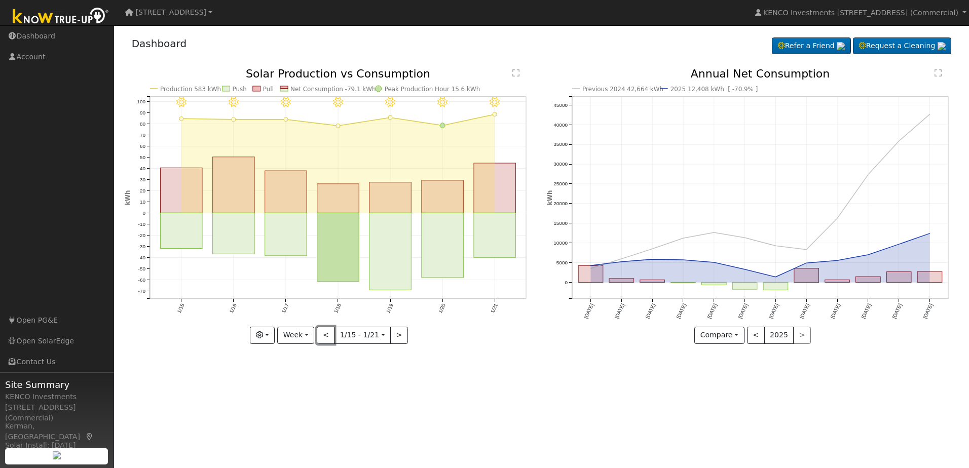
click at [322, 333] on button "<" at bounding box center [326, 335] width 18 height 17
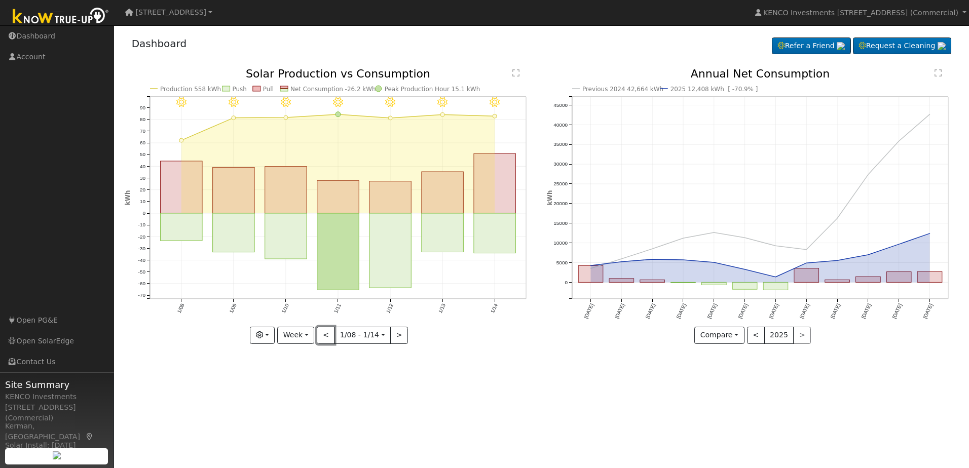
click at [322, 333] on button "<" at bounding box center [326, 335] width 18 height 17
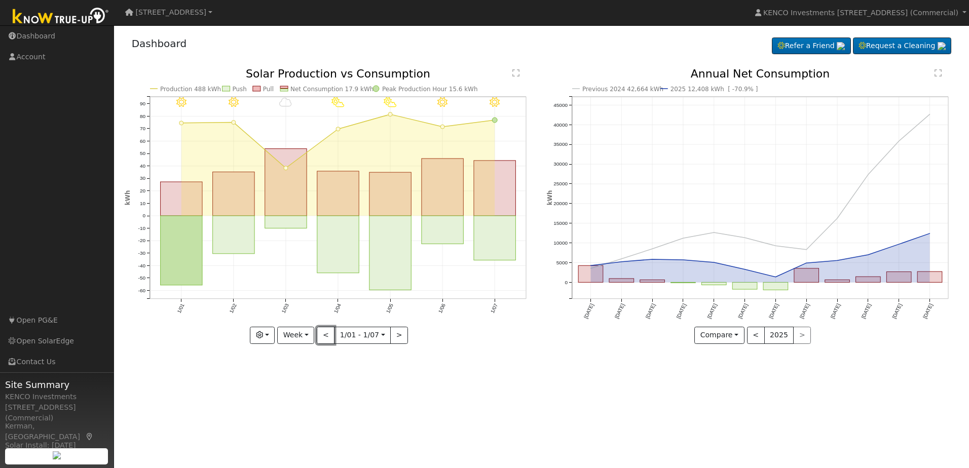
click at [322, 333] on button "<" at bounding box center [326, 335] width 18 height 17
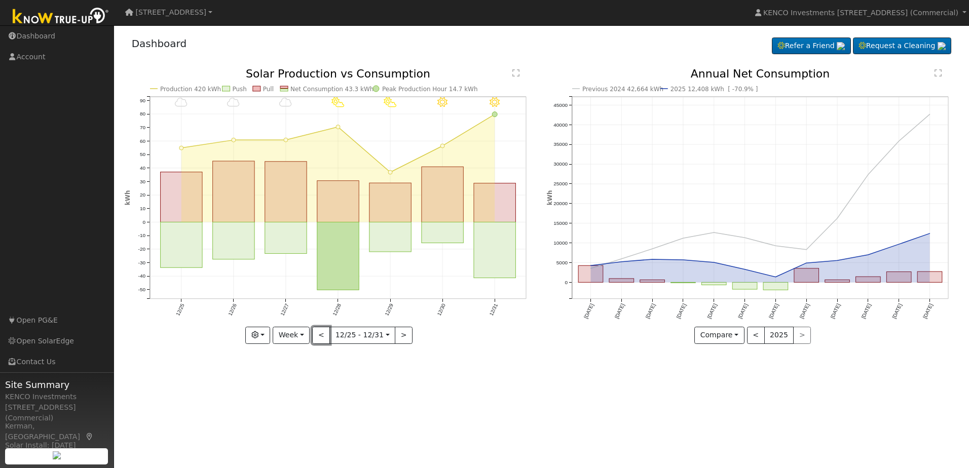
click at [322, 333] on button "<" at bounding box center [321, 335] width 18 height 17
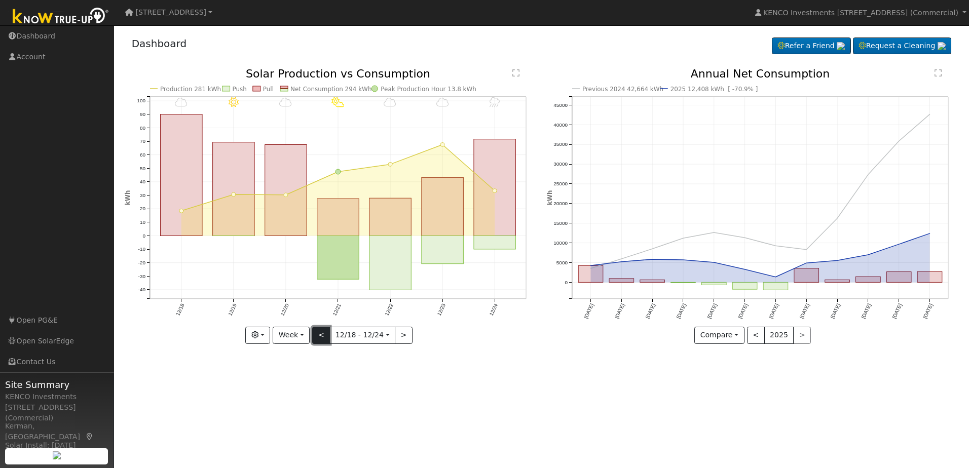
click at [323, 333] on button "<" at bounding box center [321, 335] width 18 height 17
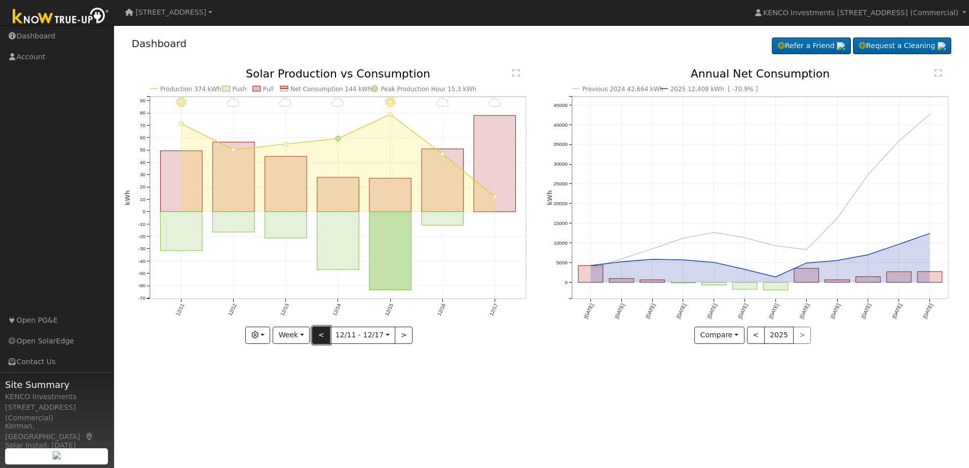
click at [323, 333] on button "<" at bounding box center [321, 335] width 18 height 17
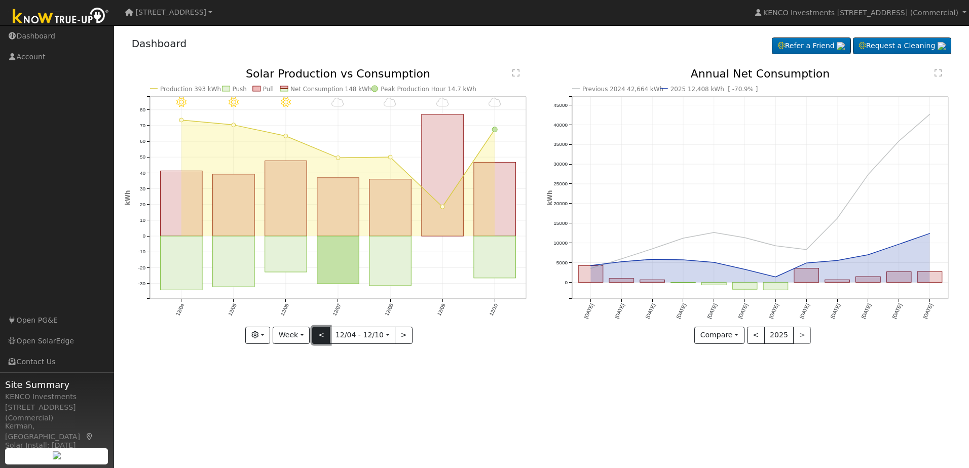
click at [323, 333] on button "<" at bounding box center [321, 335] width 18 height 17
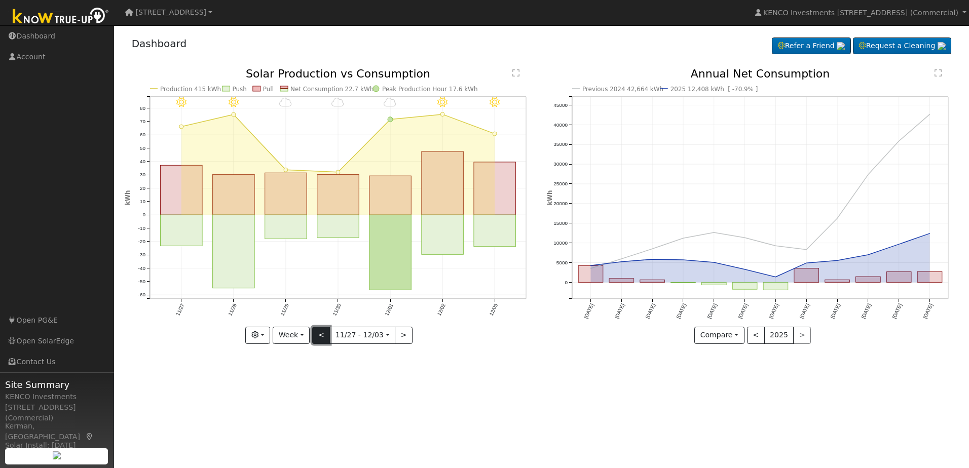
click at [323, 333] on button "<" at bounding box center [321, 335] width 18 height 17
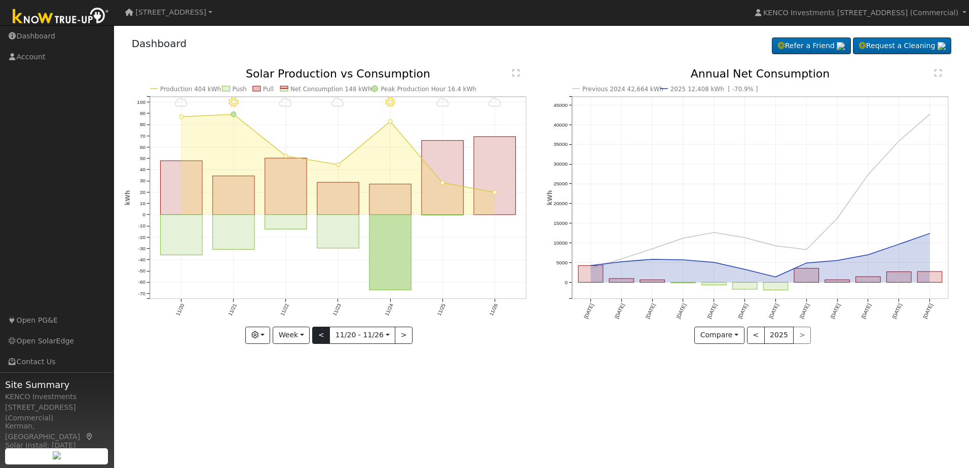
click at [323, 333] on div at bounding box center [331, 205] width 412 height 275
click at [323, 333] on button "<" at bounding box center [321, 335] width 18 height 17
type input "[DATE]"
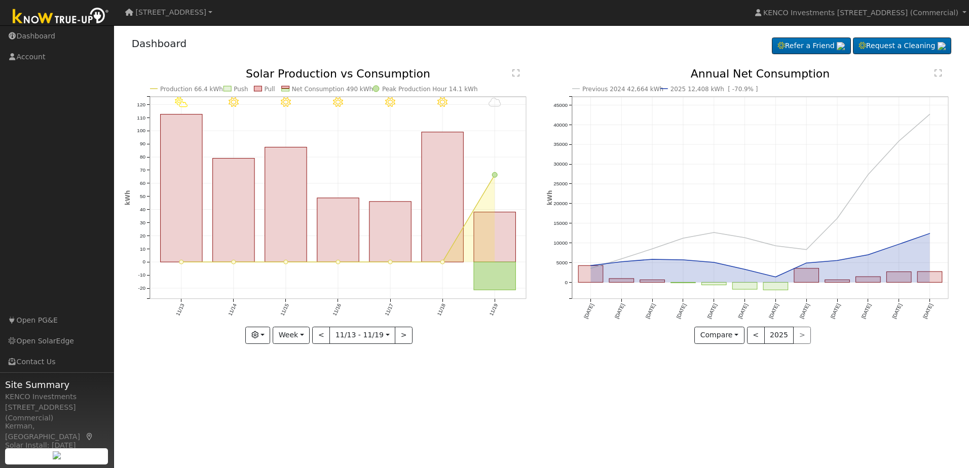
click at [682, 286] on icon "Previous 2024 42,664 kWh 2025 12,408 kWh [ -70.9% ] [DATE] Nov '[DATE] Jan '[DA…" at bounding box center [753, 205] width 412 height 275
click at [718, 334] on button "Compare" at bounding box center [720, 335] width 50 height 17
click at [609, 424] on div "User Profile First name Last name Email Email Notifications No Emails No Emails…" at bounding box center [541, 246] width 855 height 443
click at [52, 341] on link "Open SolarEdge" at bounding box center [57, 341] width 114 height 21
